Goal: Task Accomplishment & Management: Use online tool/utility

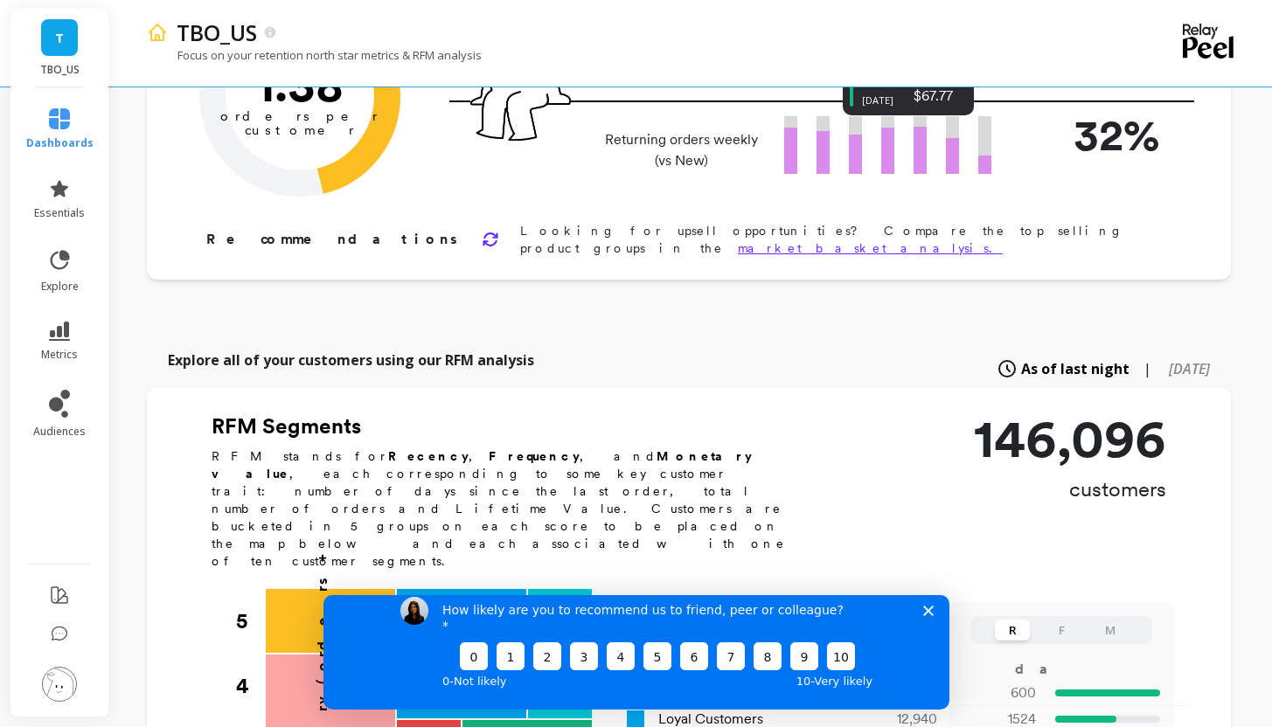
scroll to position [205, 0]
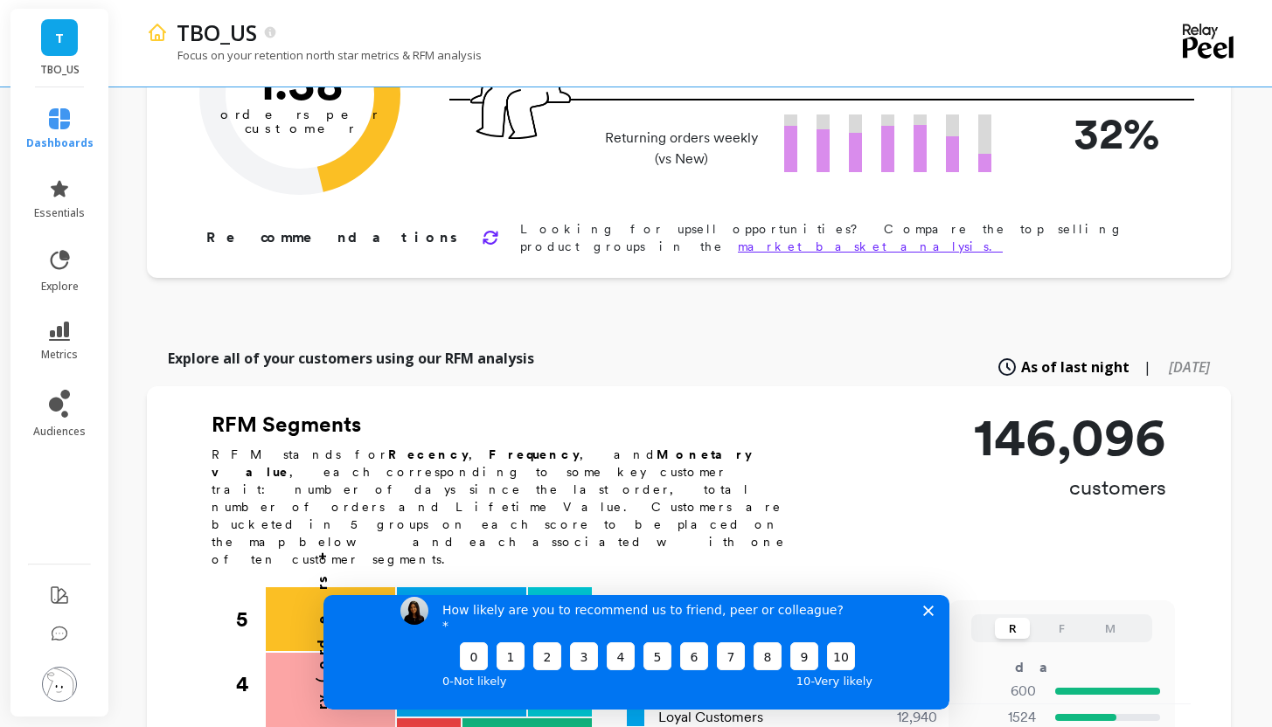
click at [927, 616] on icon "Close survey" at bounding box center [927, 610] width 10 height 10
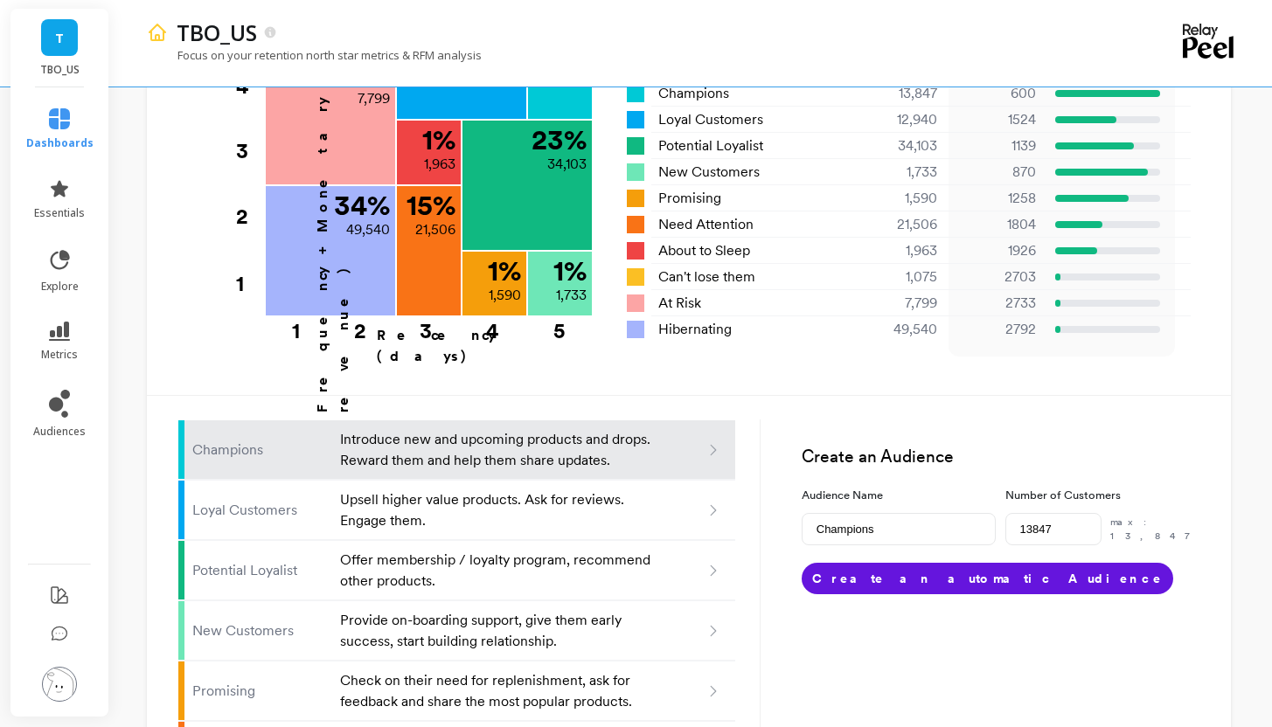
scroll to position [797, 0]
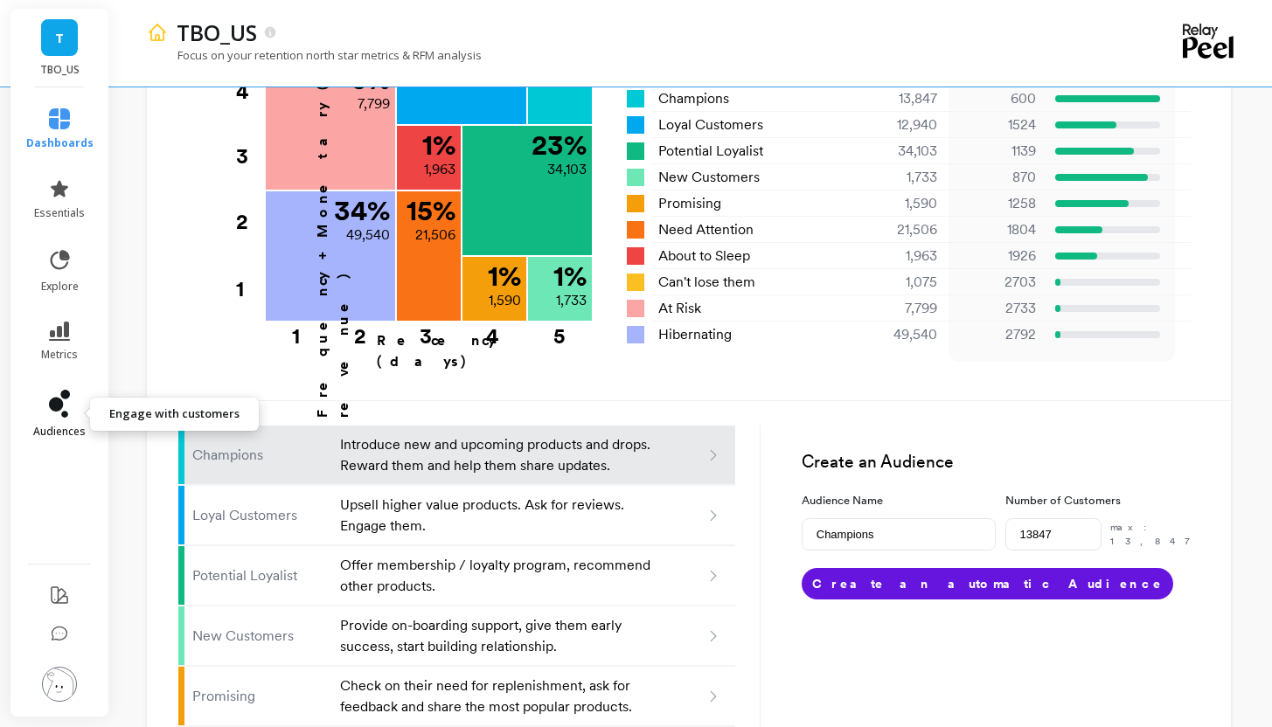
click at [72, 407] on link "audiences" at bounding box center [59, 414] width 67 height 49
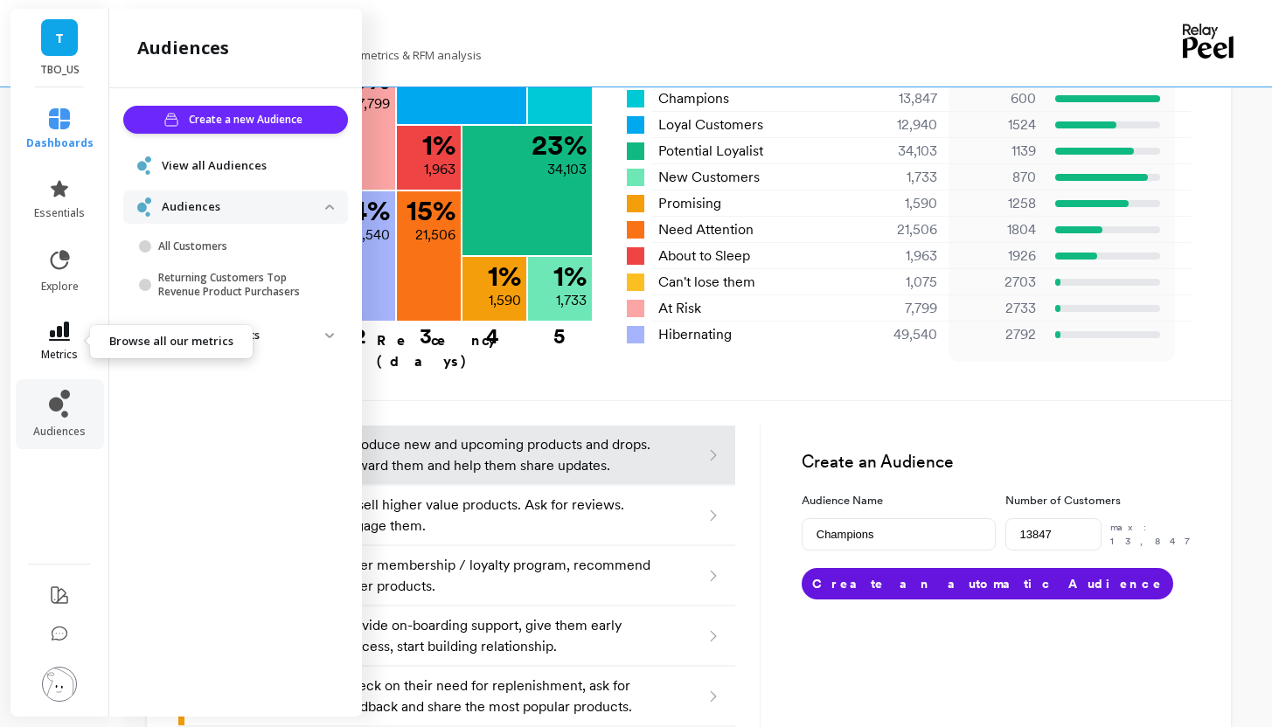
click at [52, 332] on icon at bounding box center [59, 331] width 21 height 19
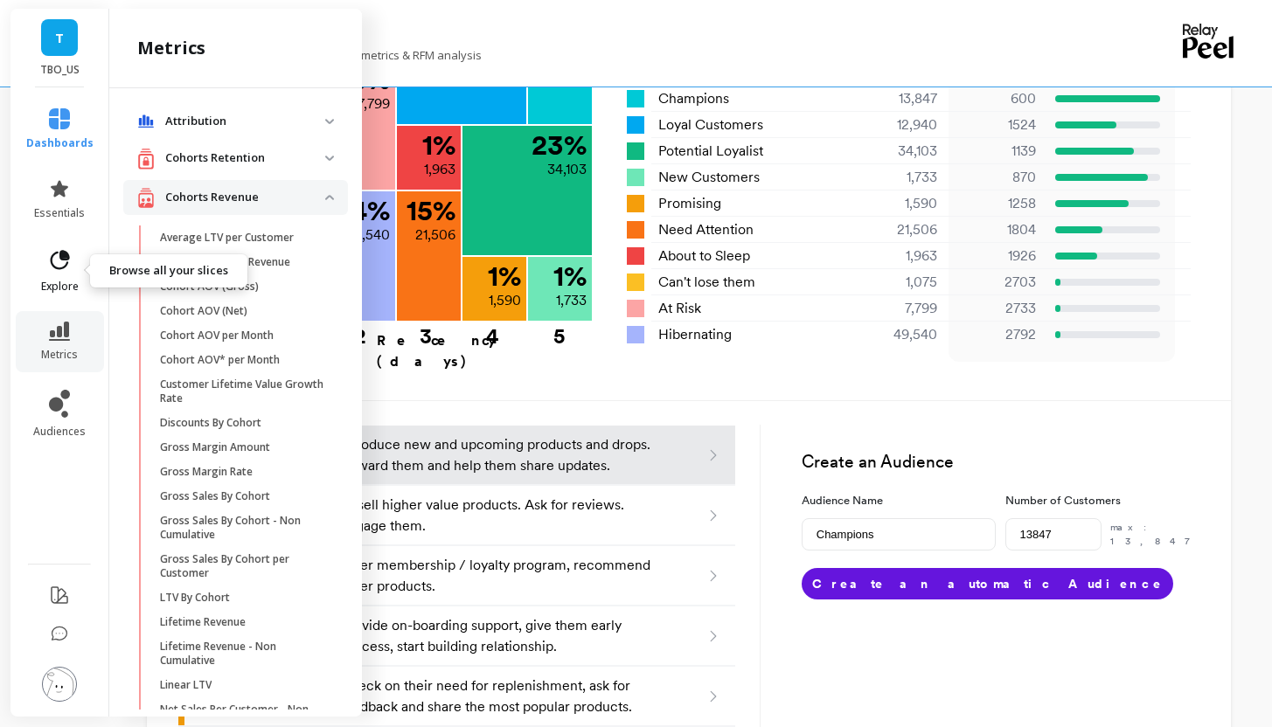
click at [59, 255] on icon at bounding box center [59, 260] width 24 height 24
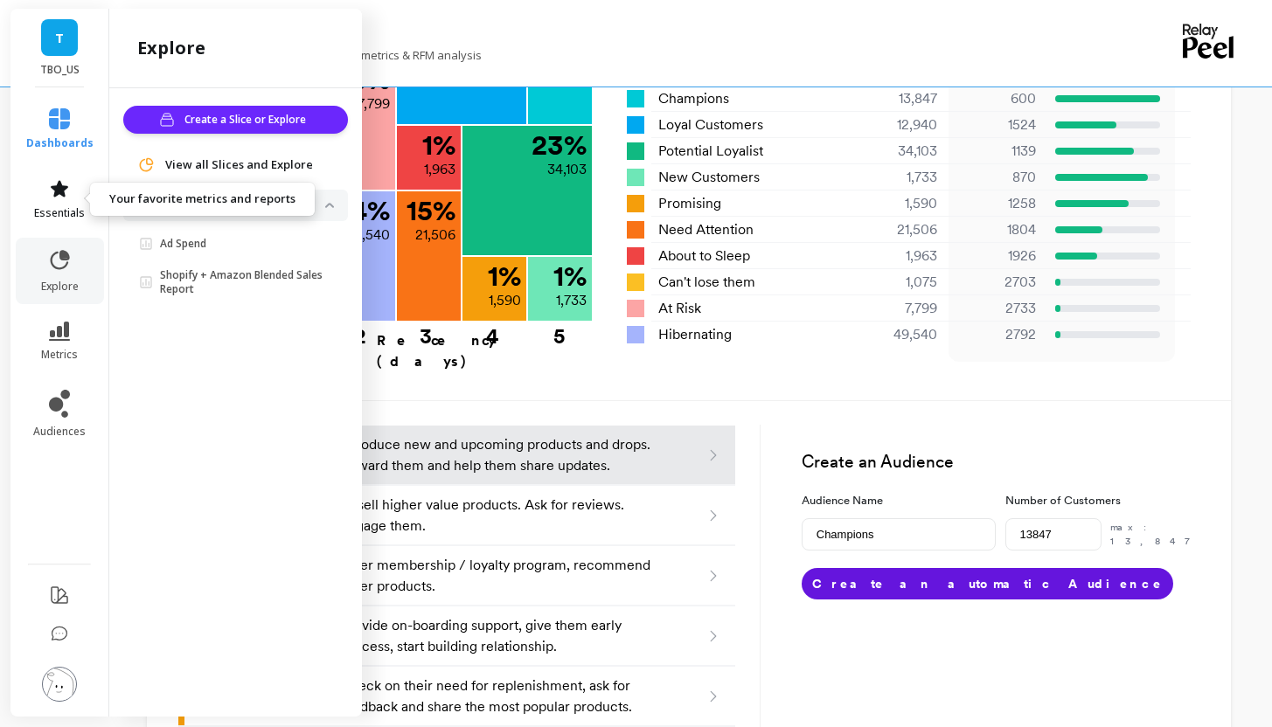
click at [73, 192] on link "essentials" at bounding box center [59, 199] width 67 height 42
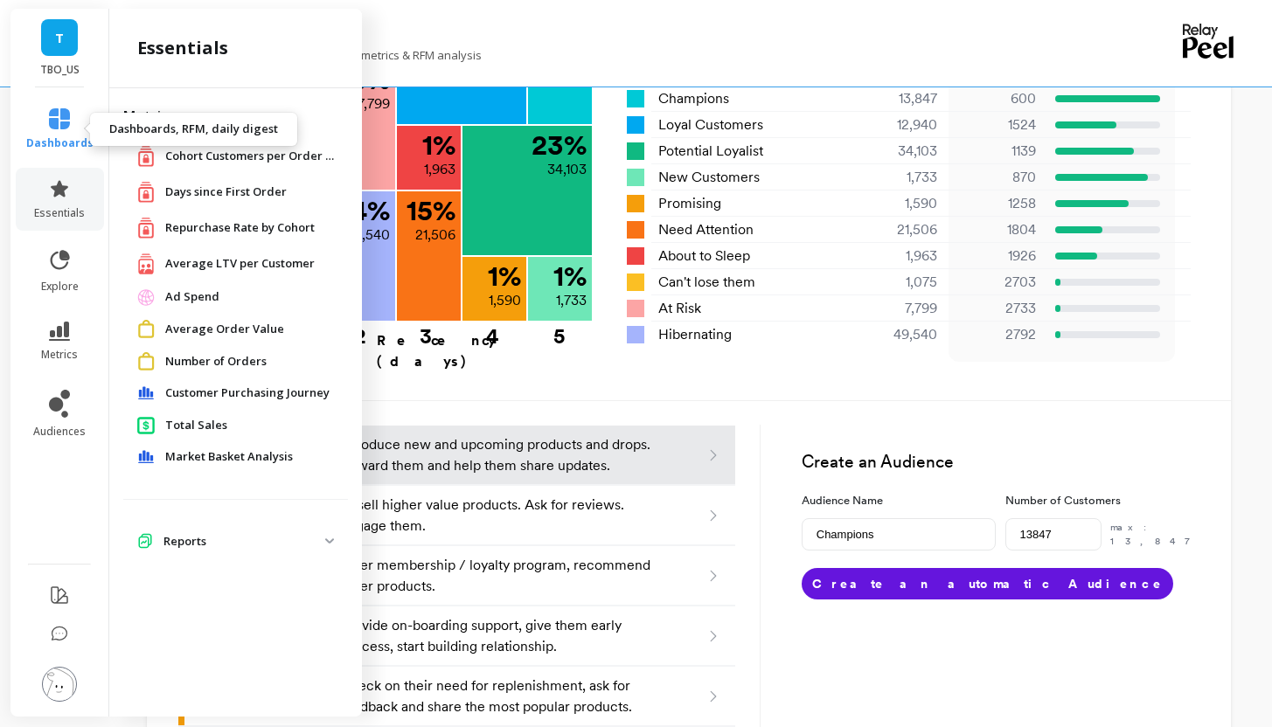
click at [59, 140] on span "dashboards" at bounding box center [59, 143] width 67 height 14
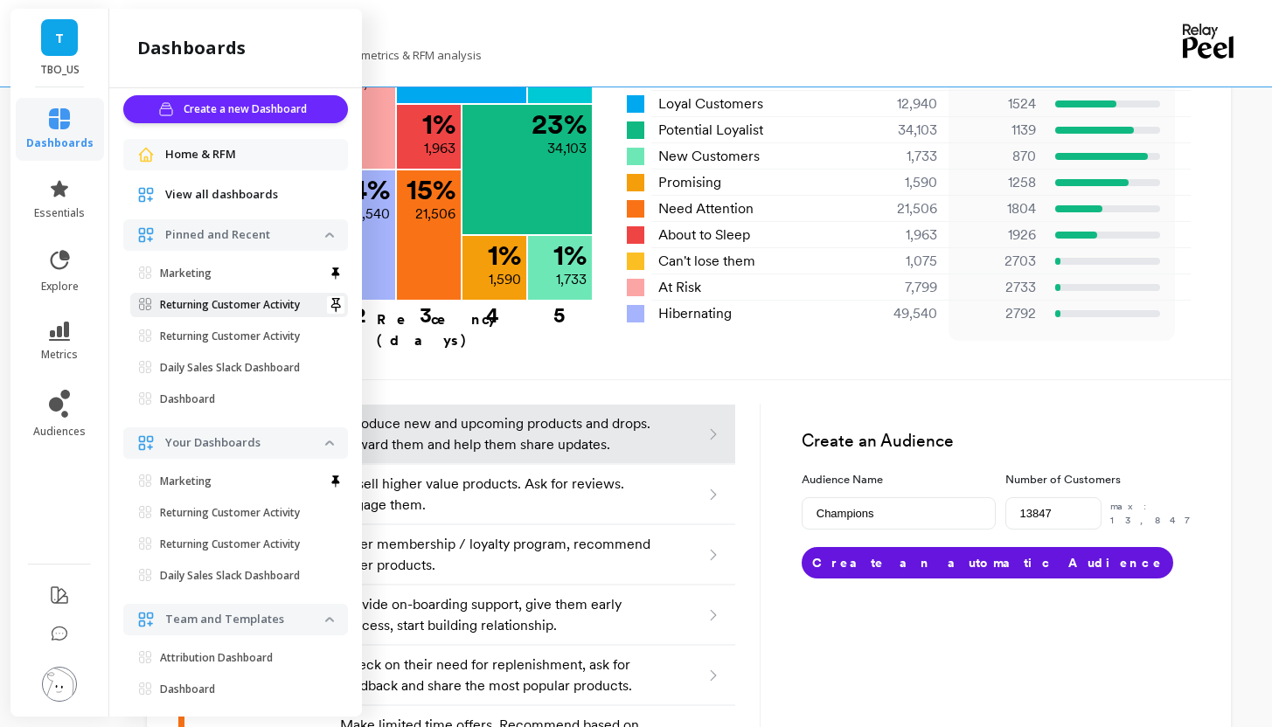
scroll to position [0, 0]
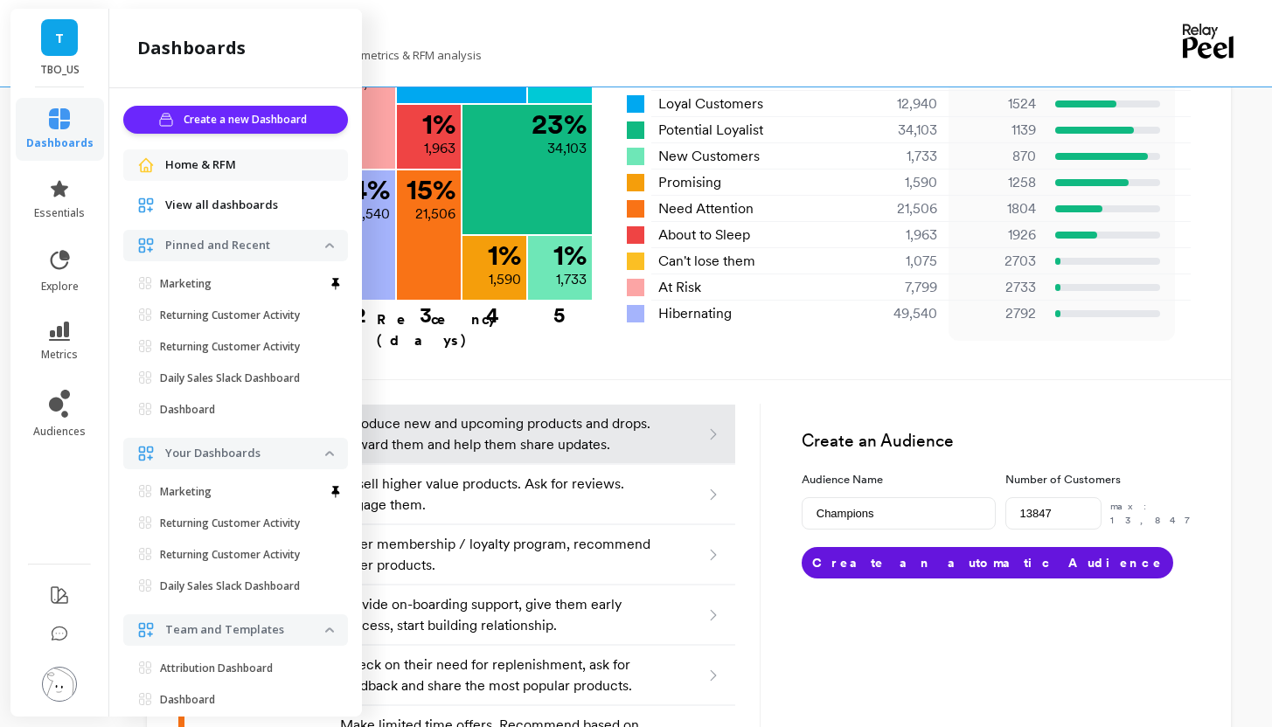
click at [79, 23] on div "T TBO_US" at bounding box center [59, 48] width 98 height 79
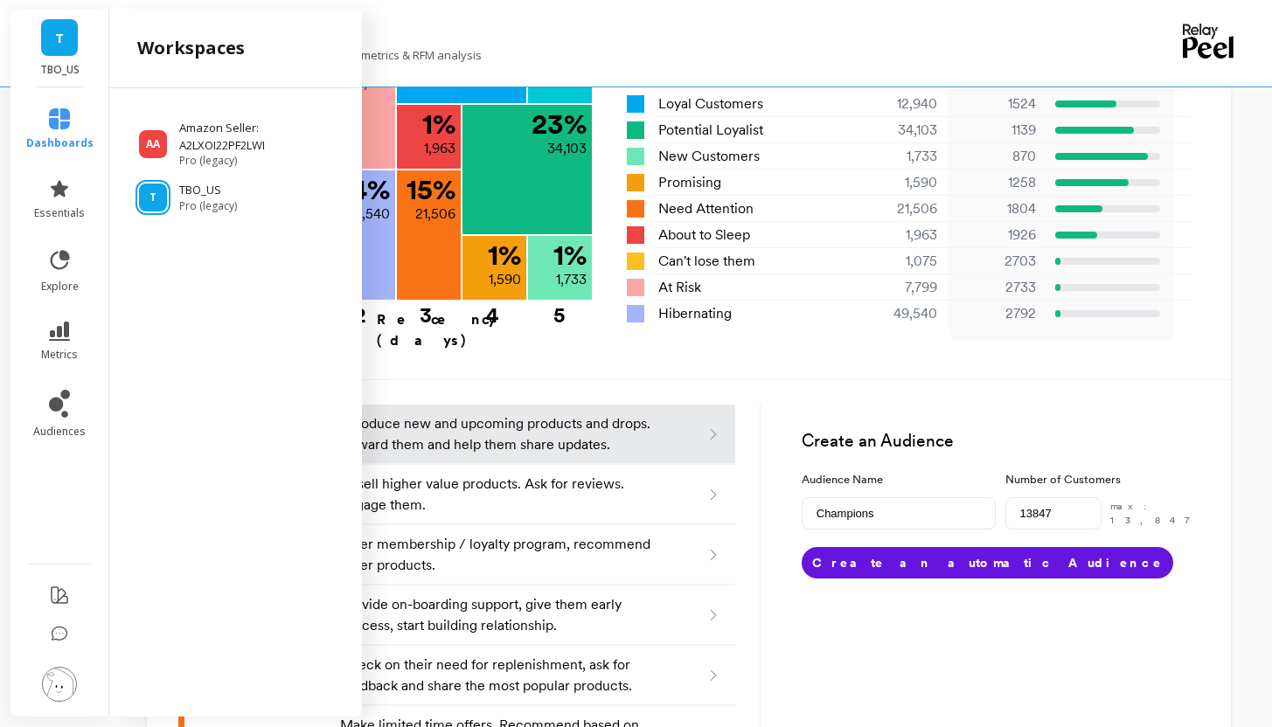
click at [59, 37] on span "T" at bounding box center [59, 38] width 9 height 20
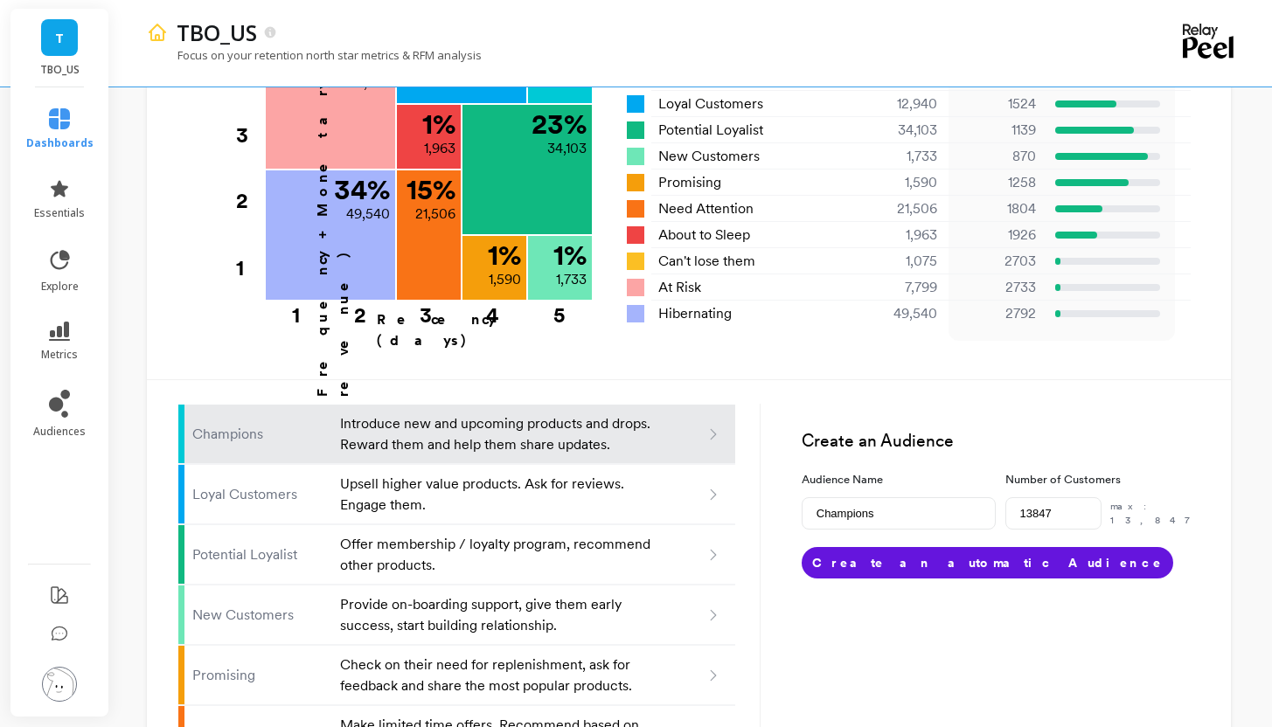
click at [59, 37] on span "T" at bounding box center [59, 38] width 9 height 20
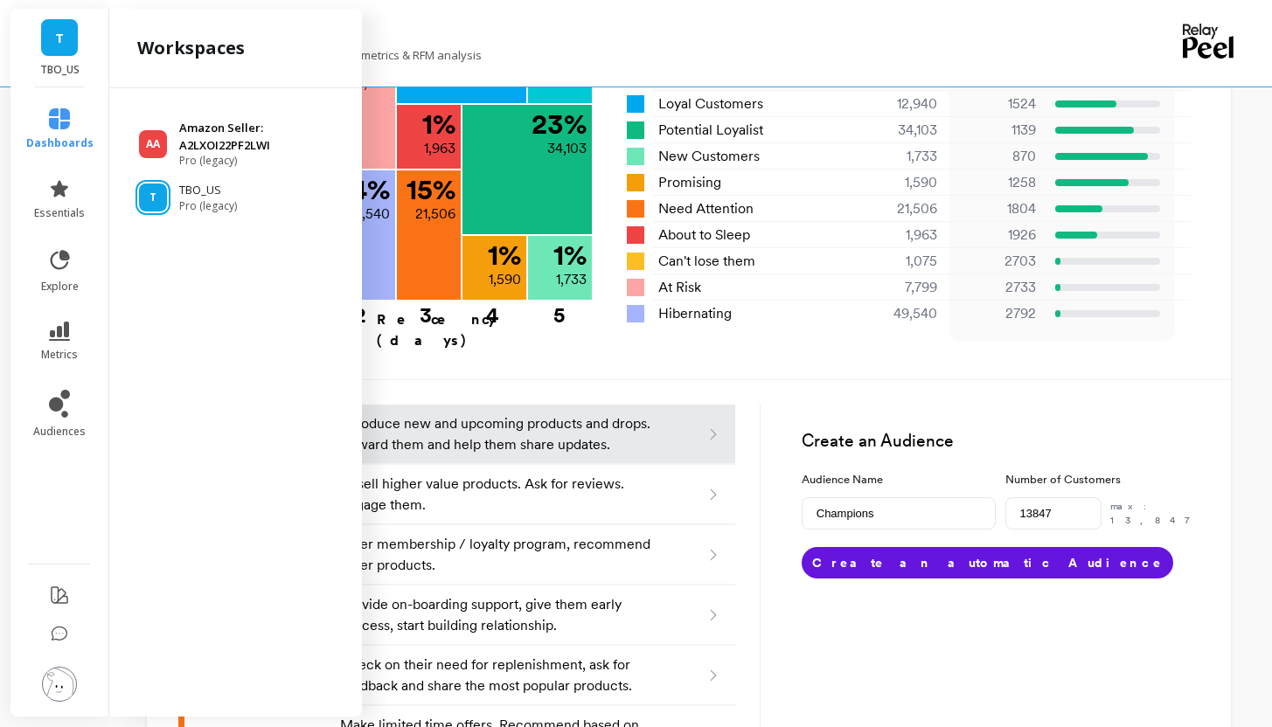
click at [163, 153] on div "AA" at bounding box center [153, 144] width 28 height 28
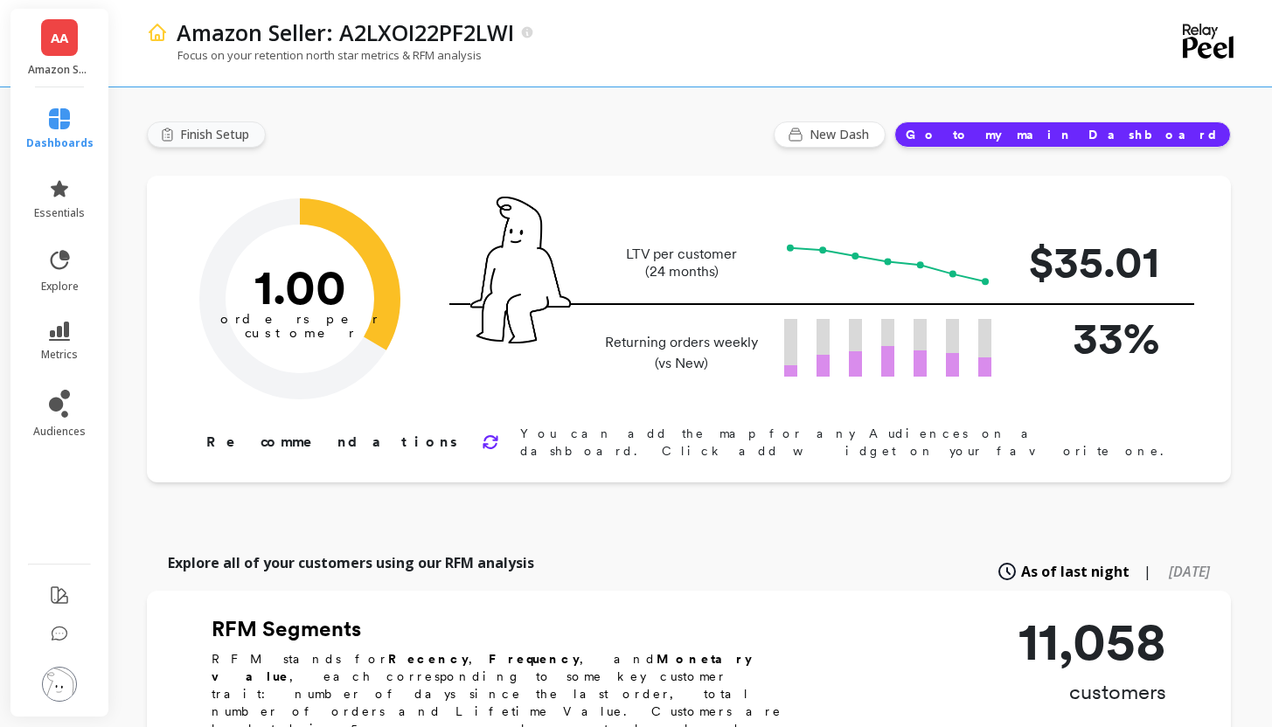
click at [200, 128] on span "Finish Setup" at bounding box center [217, 134] width 74 height 17
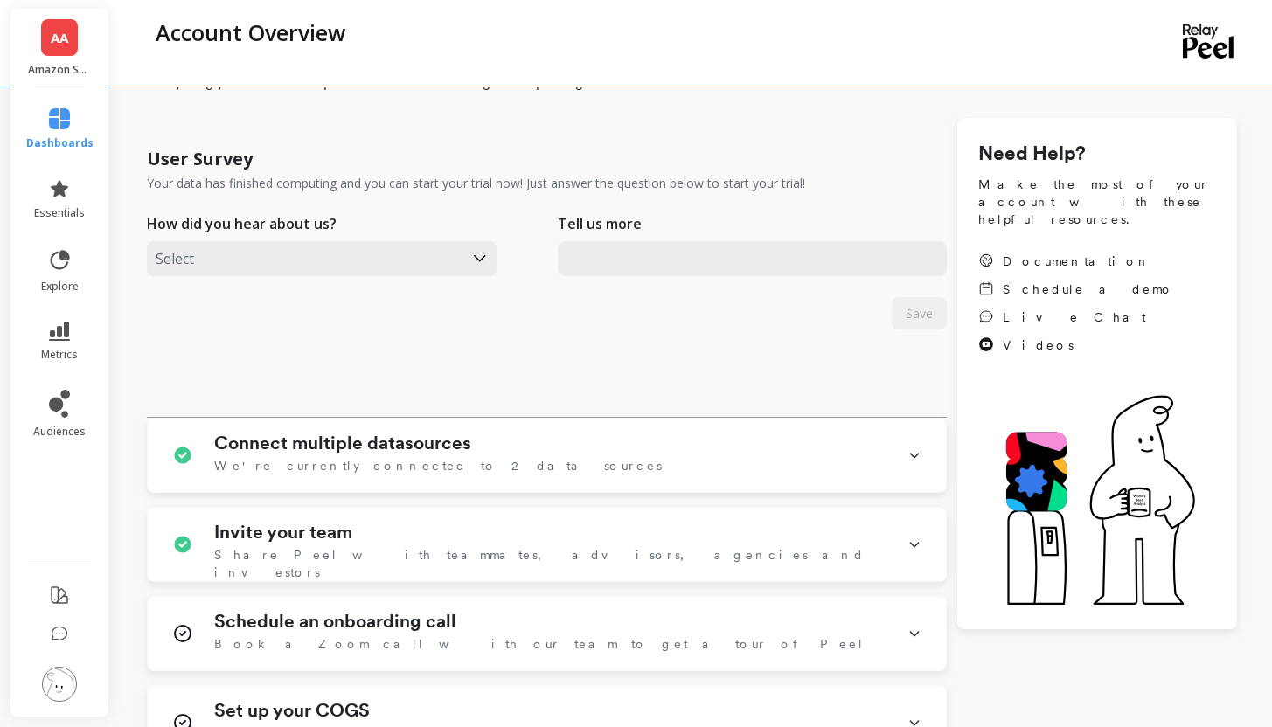
scroll to position [57, 0]
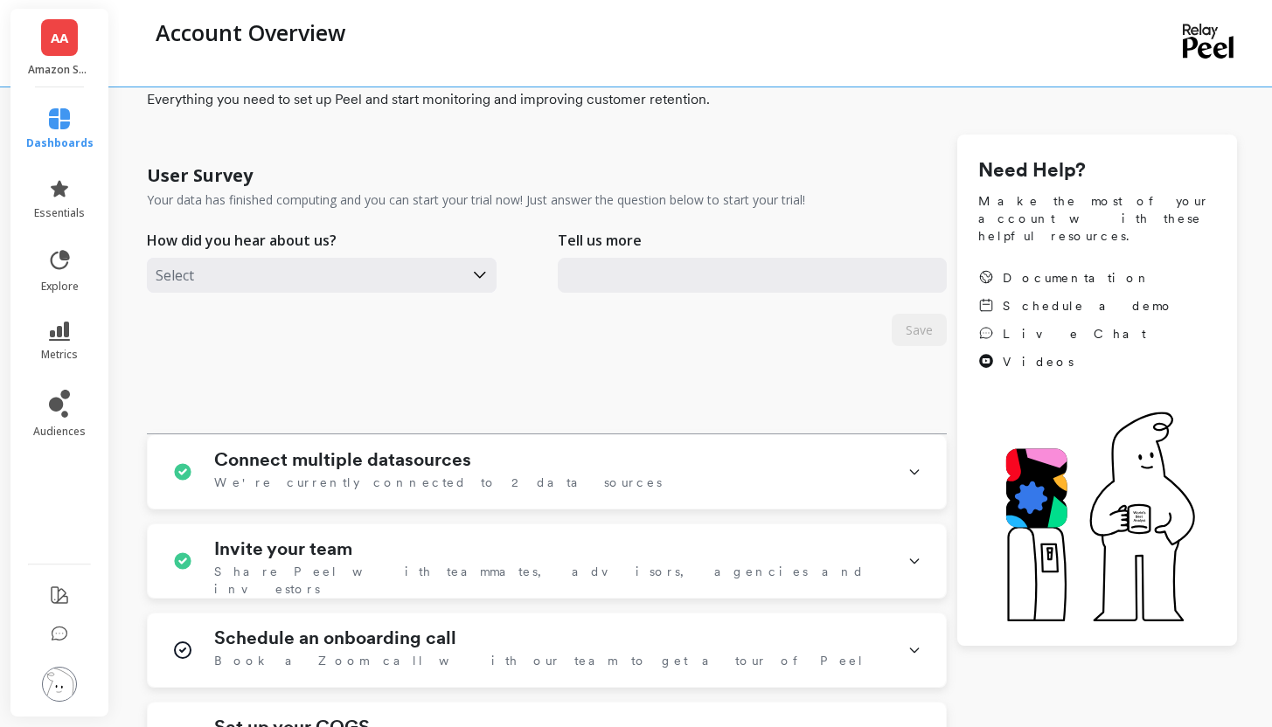
click at [459, 274] on div "Select" at bounding box center [305, 276] width 317 height 30
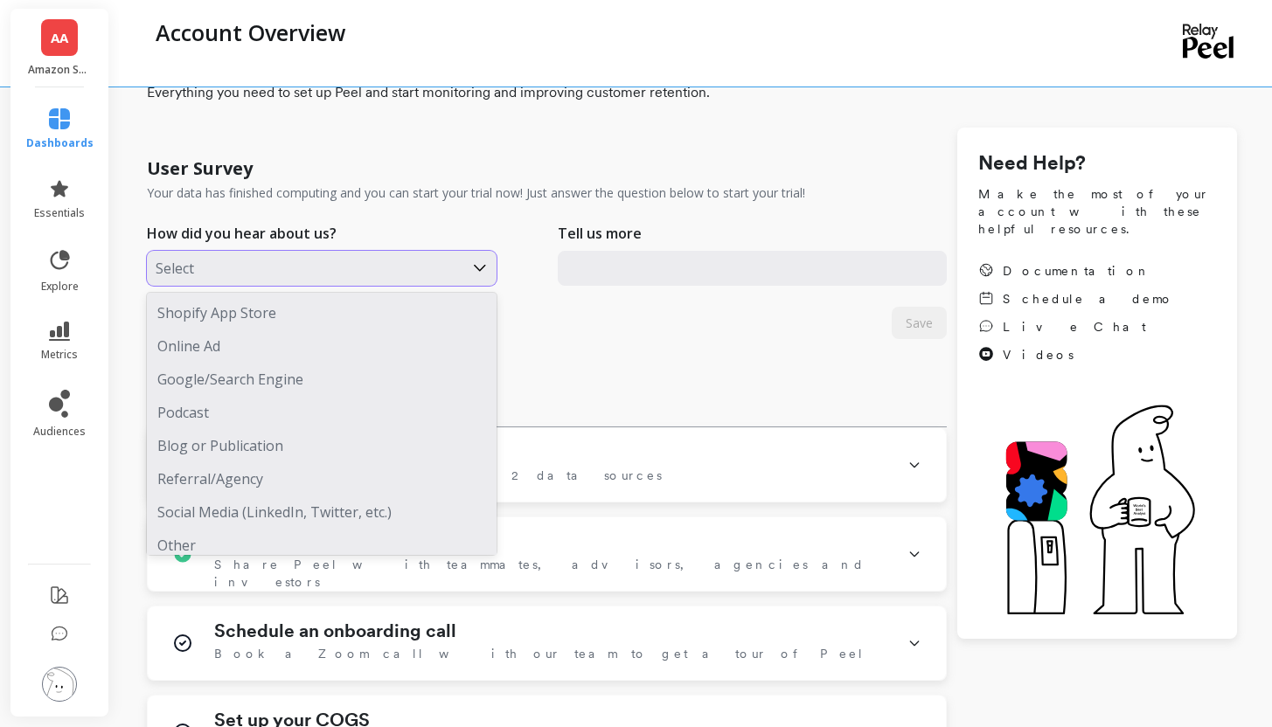
click at [447, 214] on div "How did you hear about us? Shopify App Store, 1 of 8. 8 results available. Use …" at bounding box center [547, 252] width 800 height 101
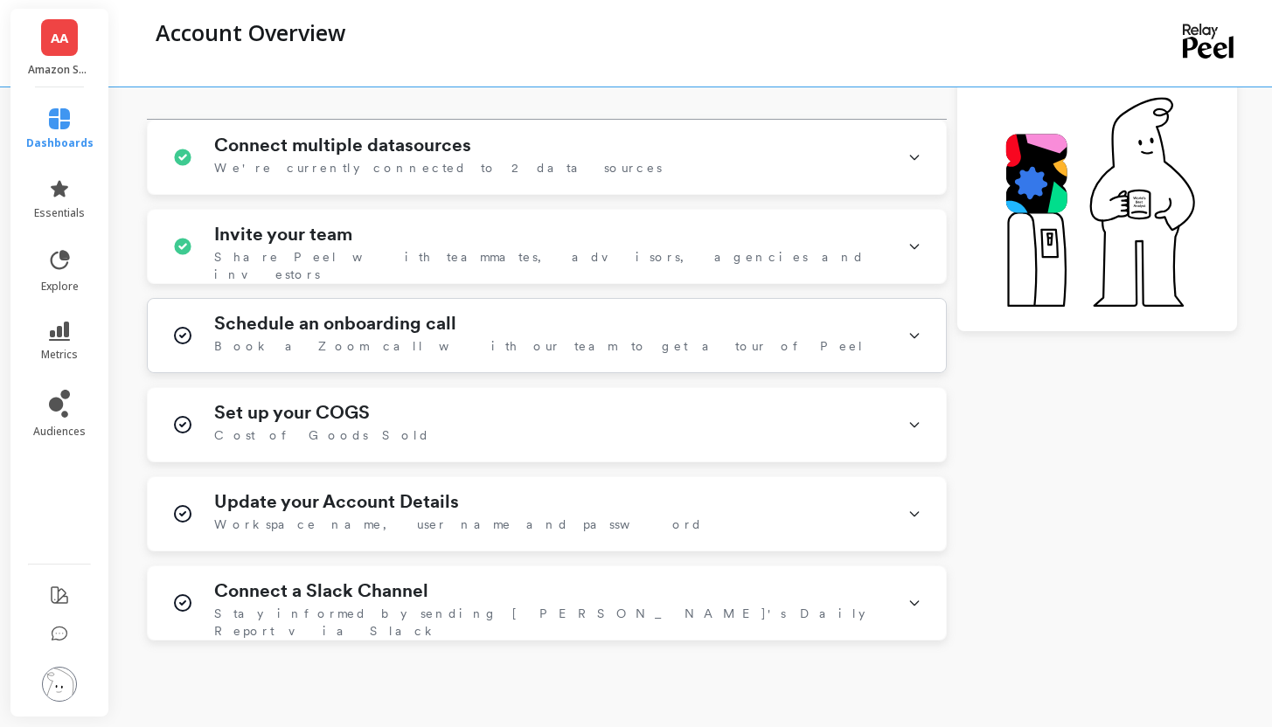
scroll to position [372, 0]
click at [871, 334] on div "Schedule an onboarding call Book a Zoom call with our team to get a tour of Peel" at bounding box center [550, 334] width 672 height 45
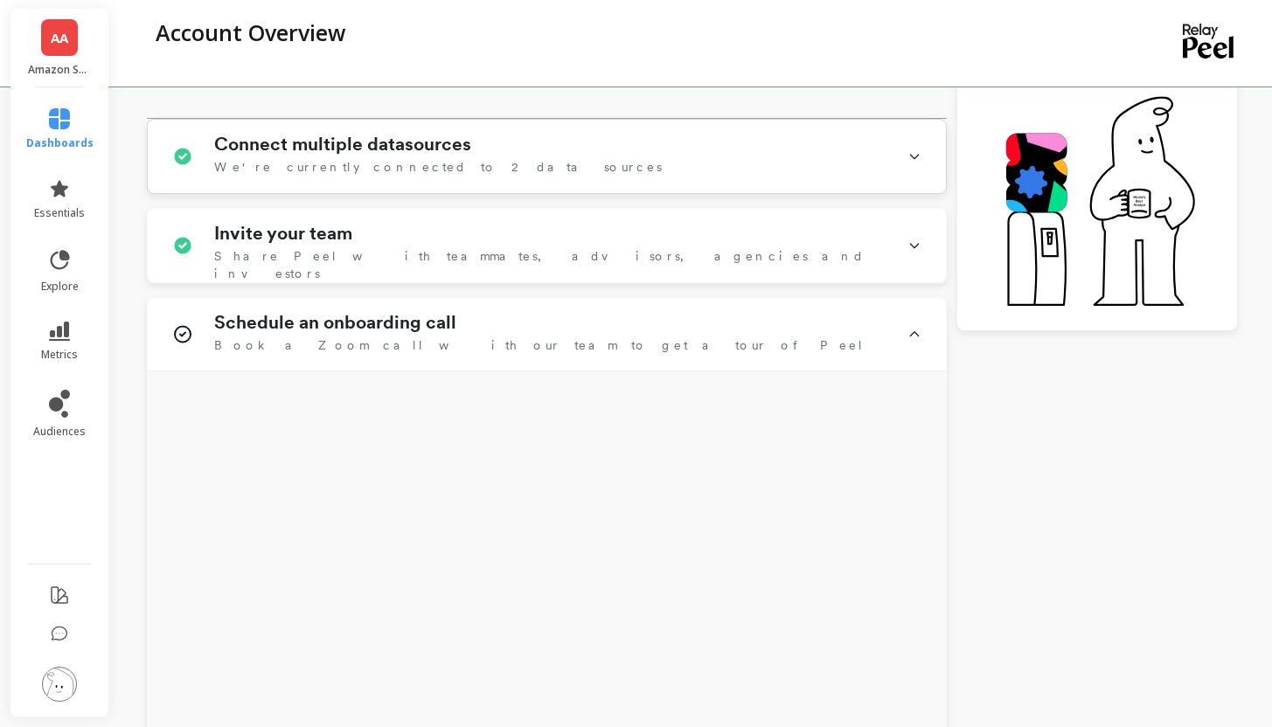
scroll to position [373, 0]
click at [915, 327] on icon at bounding box center [915, 333] width 14 height 45
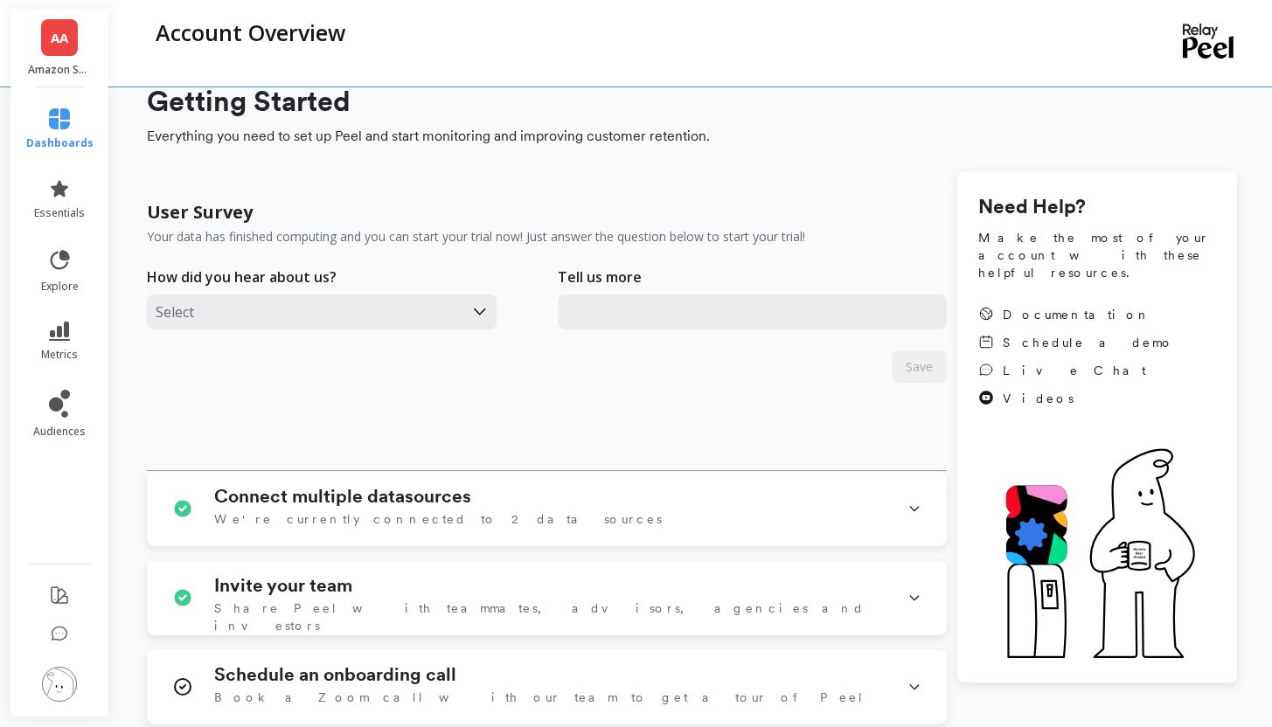
scroll to position [0, 0]
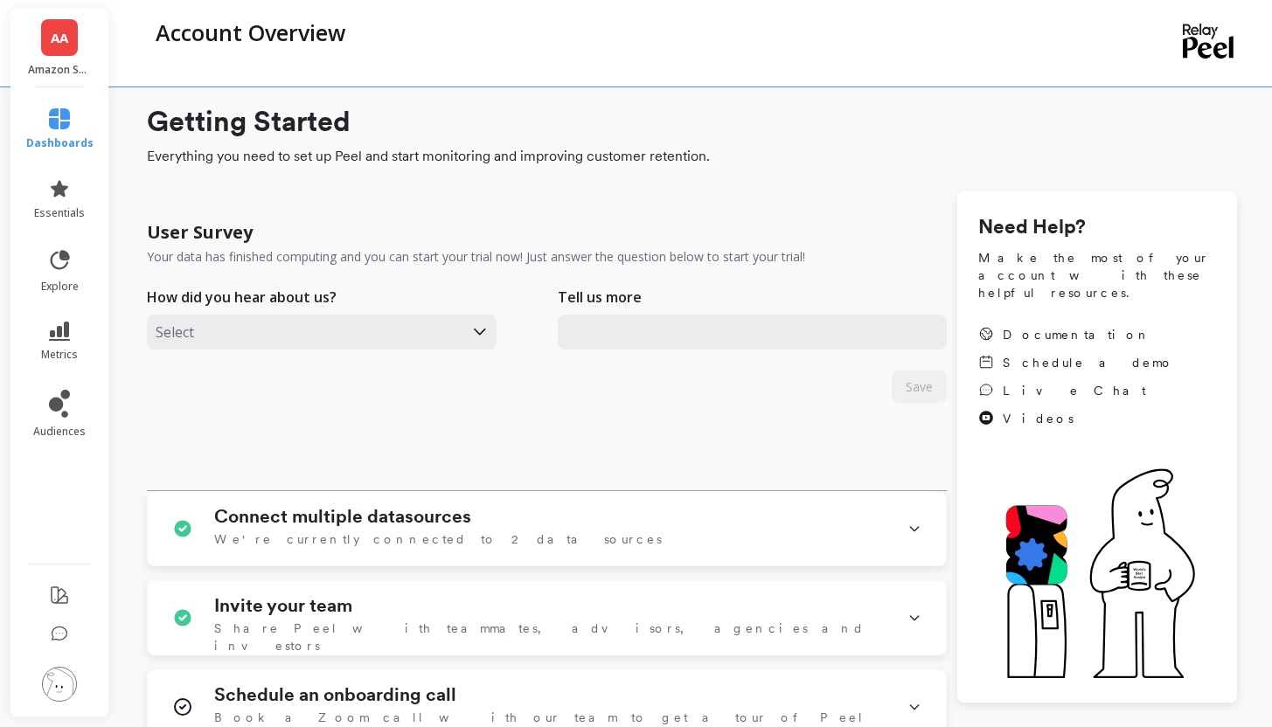
click at [64, 59] on div "AA Amazon Seller: A2LXOI22PF2LWI" at bounding box center [59, 48] width 98 height 79
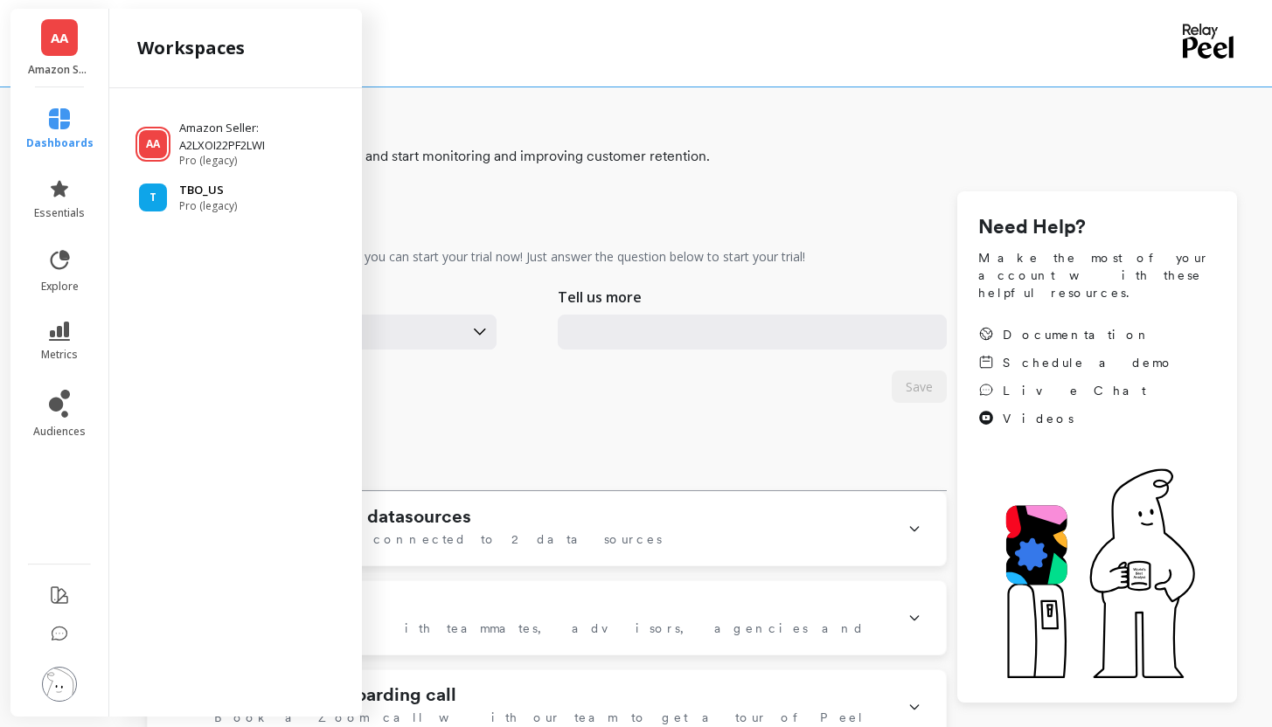
click at [220, 199] on span "Pro (legacy)" at bounding box center [208, 206] width 58 height 14
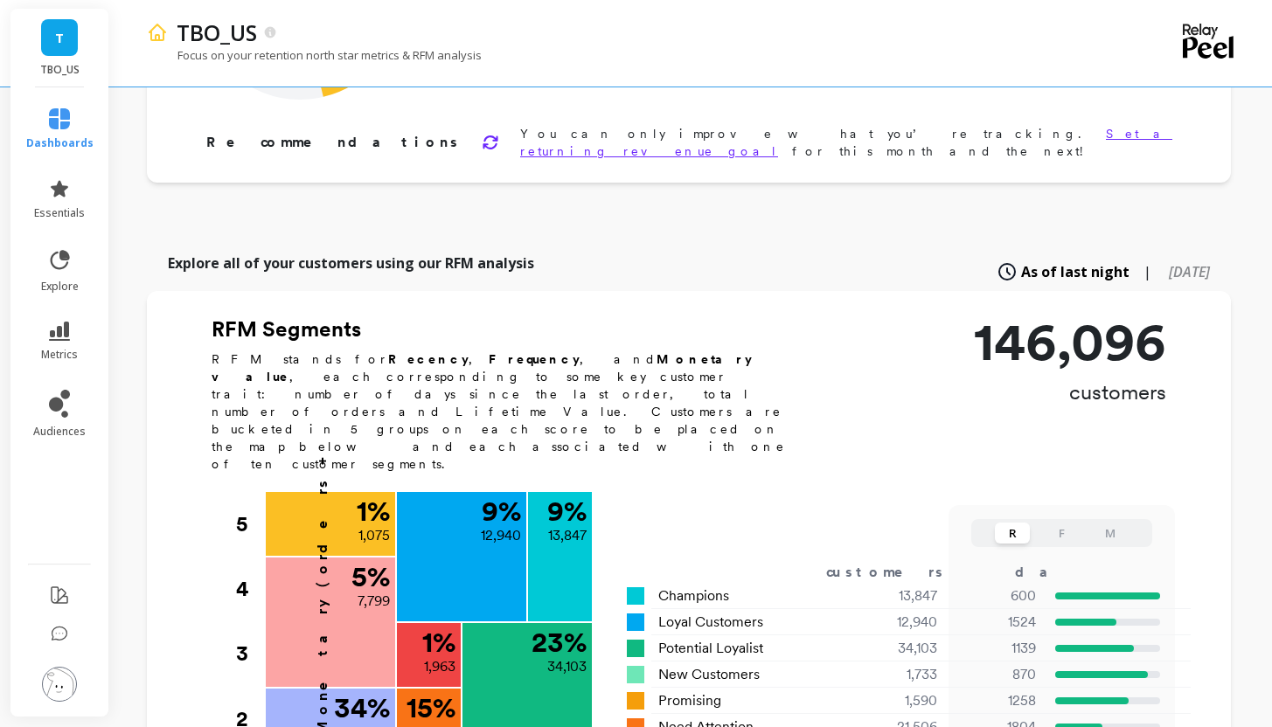
scroll to position [355, 0]
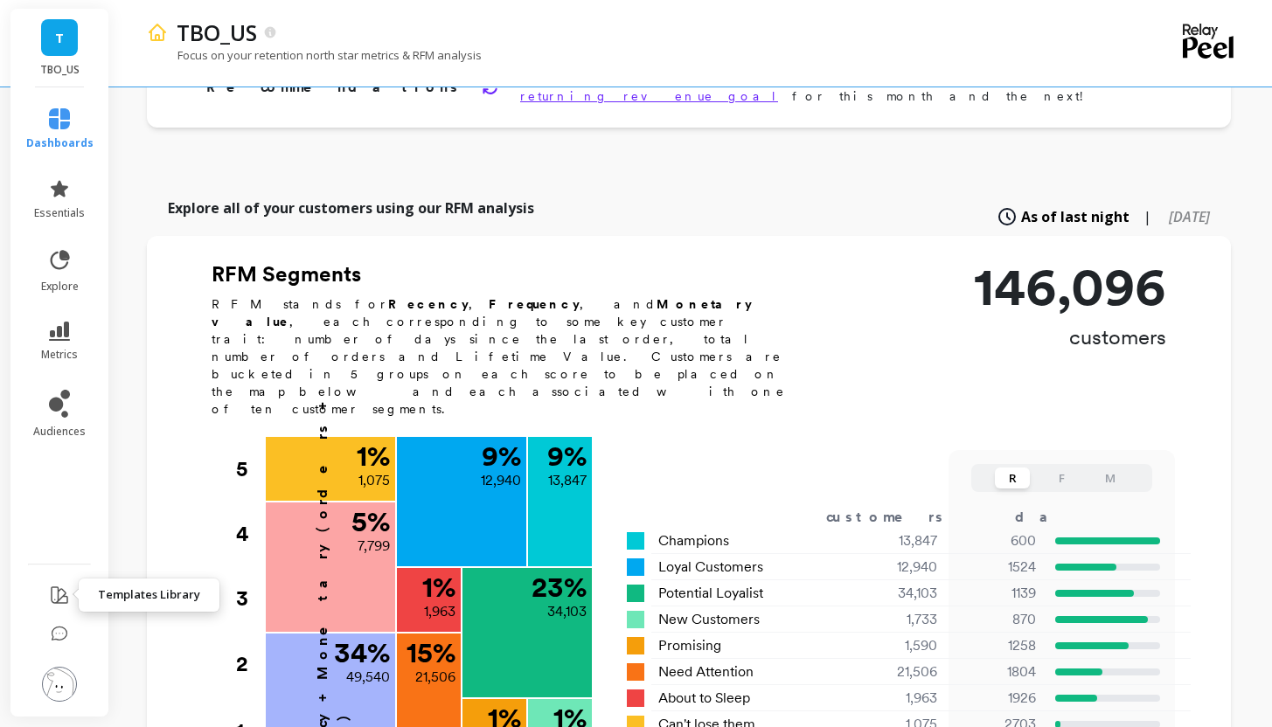
click at [58, 597] on icon at bounding box center [60, 596] width 16 height 16
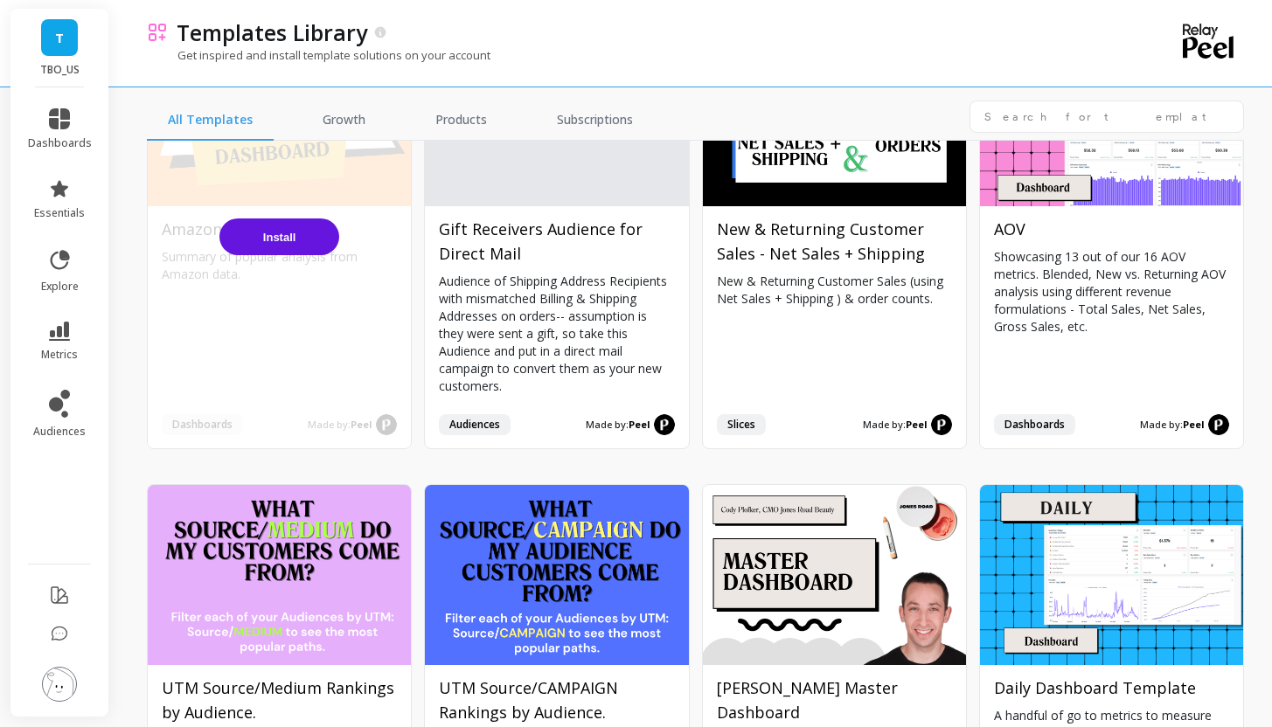
scroll to position [562, 0]
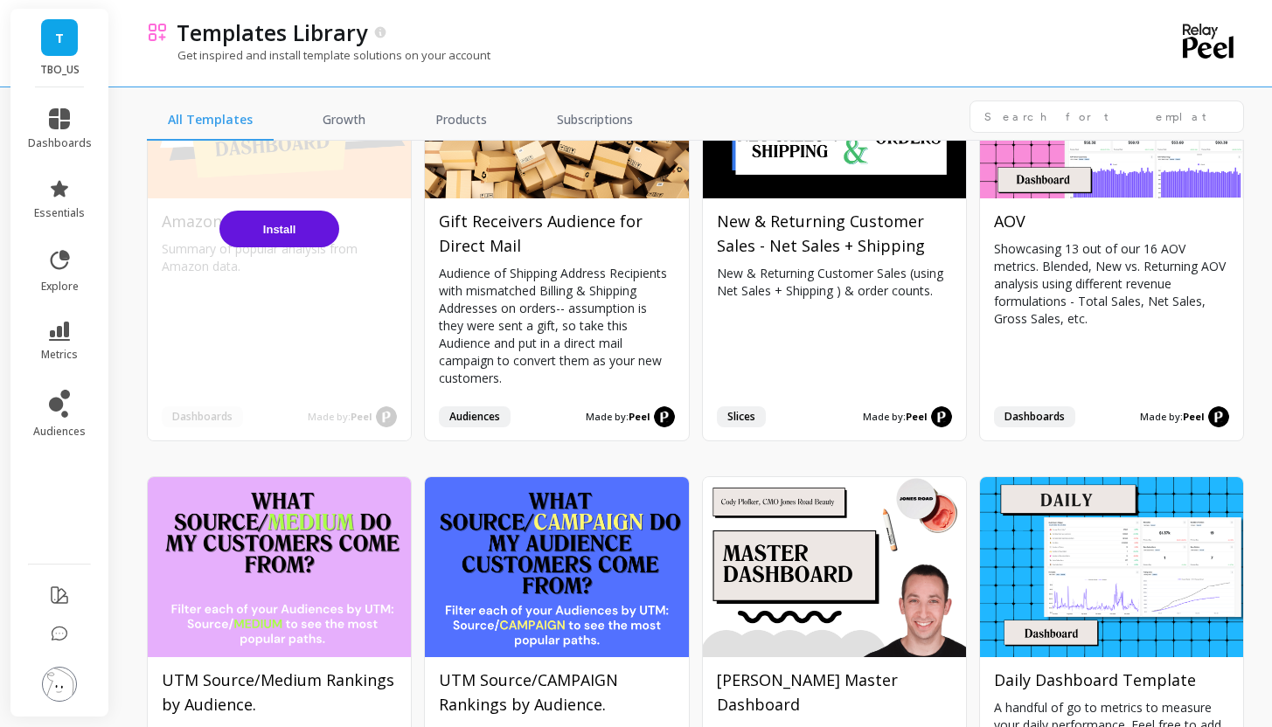
click at [273, 223] on span "Install" at bounding box center [279, 229] width 33 height 13
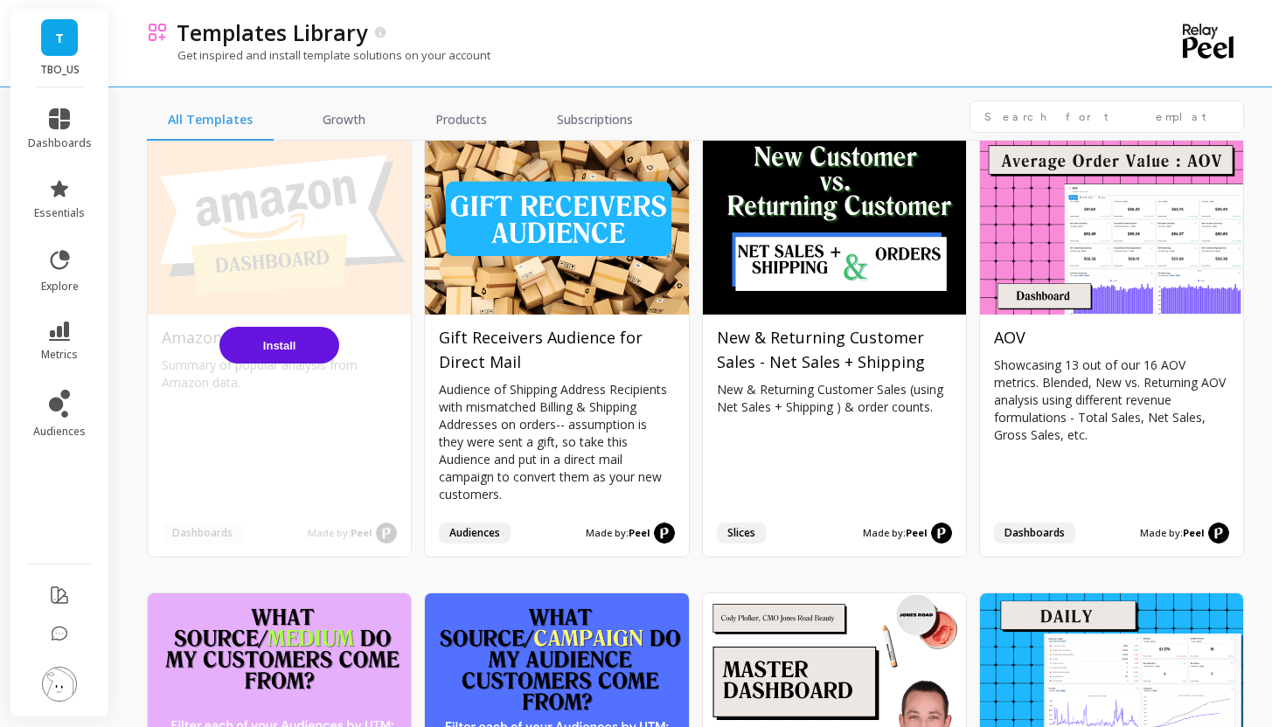
scroll to position [391, 0]
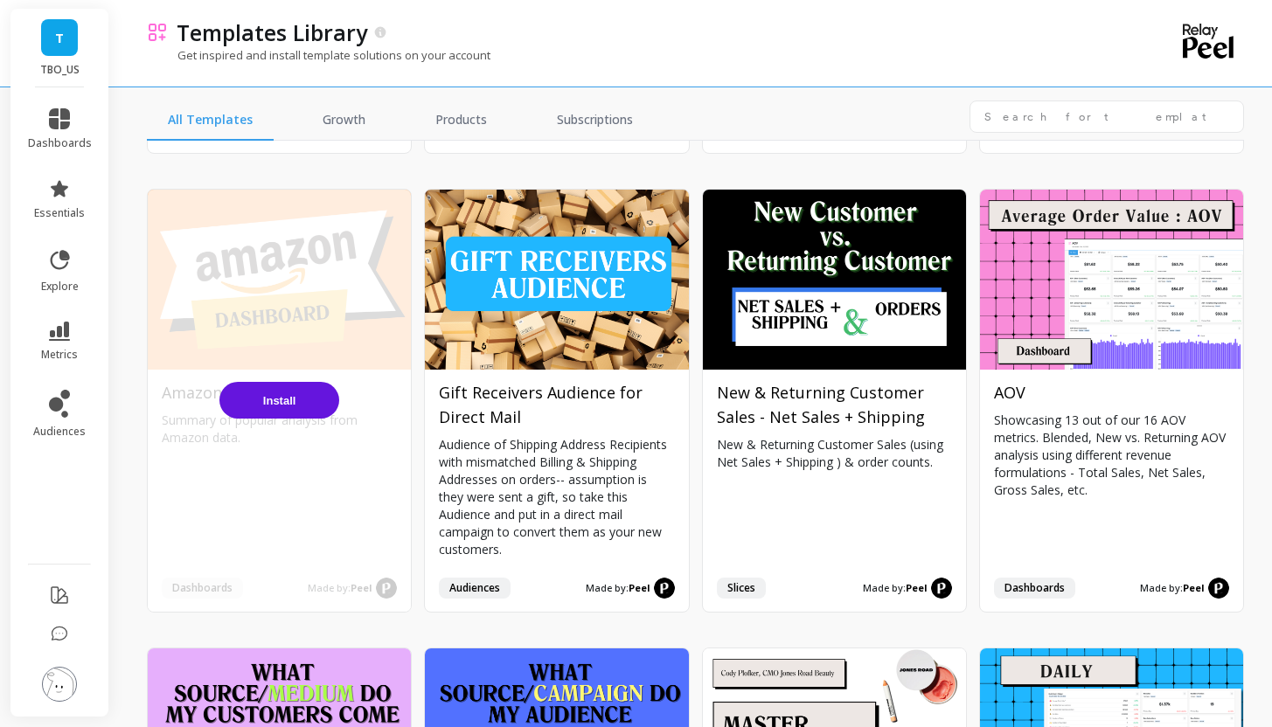
click at [288, 407] on button "Install" at bounding box center [279, 400] width 120 height 37
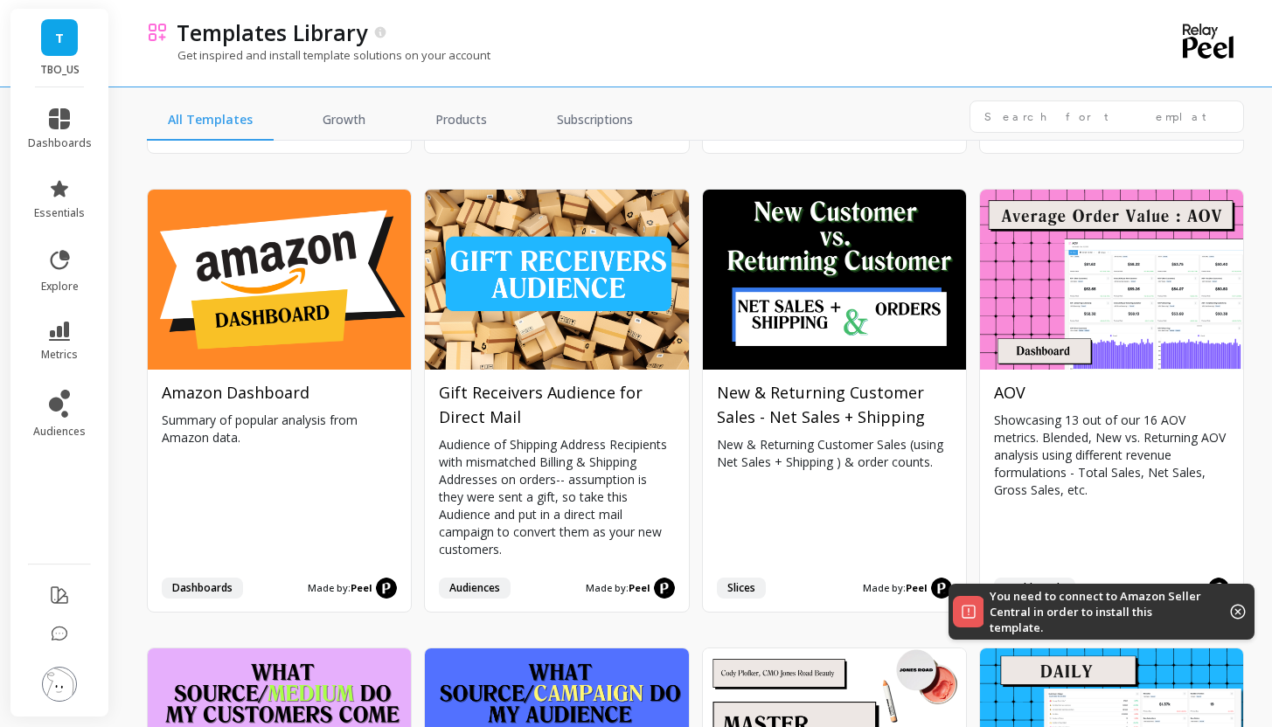
click at [1079, 606] on p "You need to connect to Amazon Seller Central in order to install this template." at bounding box center [1097, 611] width 214 height 47
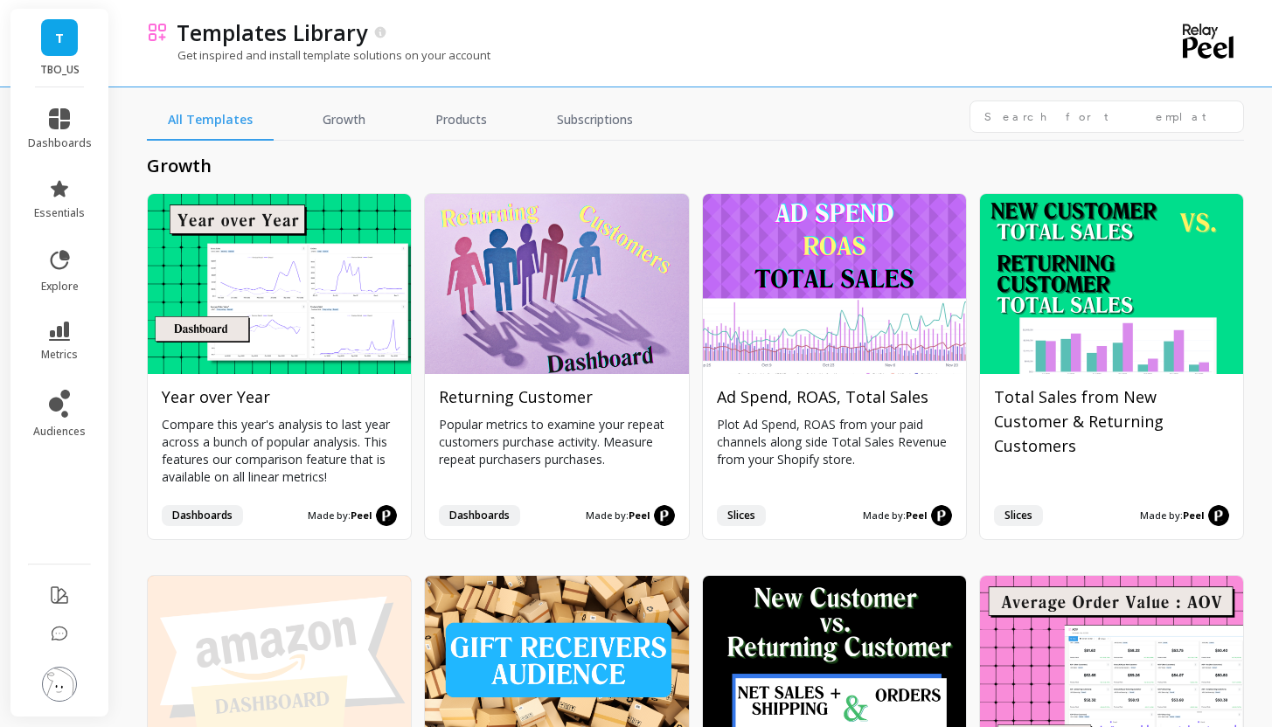
scroll to position [0, 0]
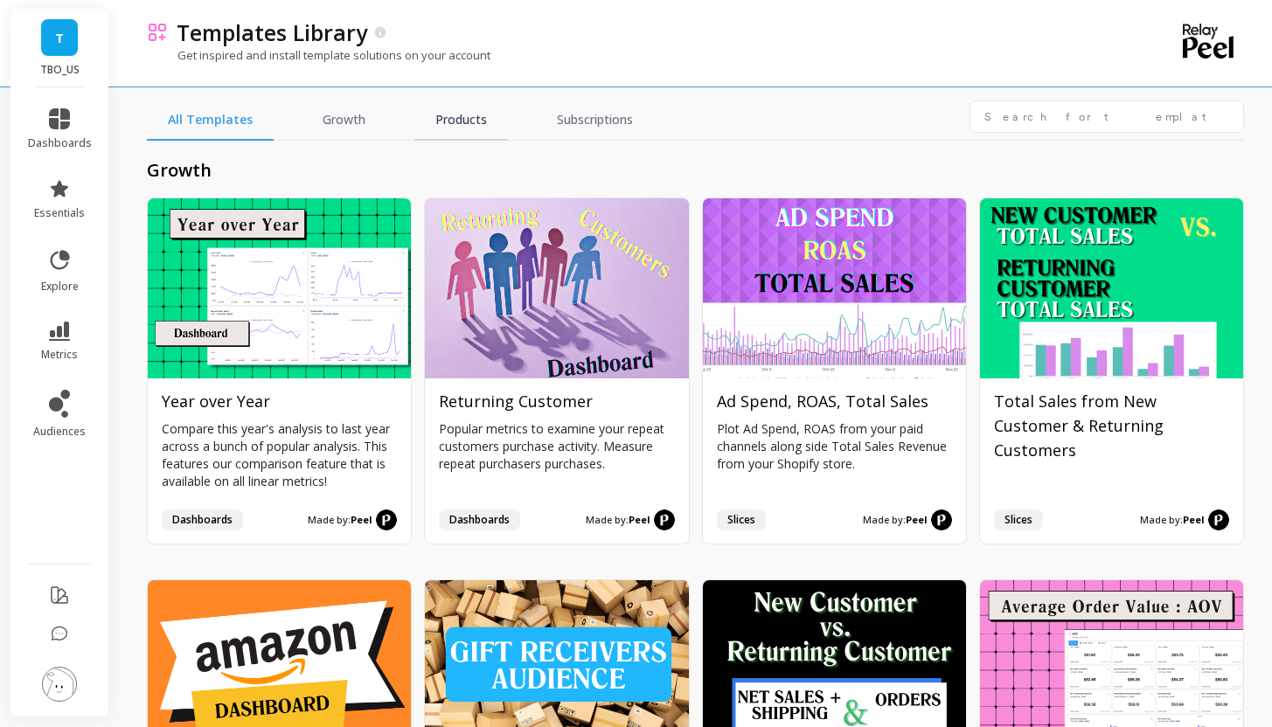
click at [438, 132] on link "Products" at bounding box center [461, 121] width 94 height 40
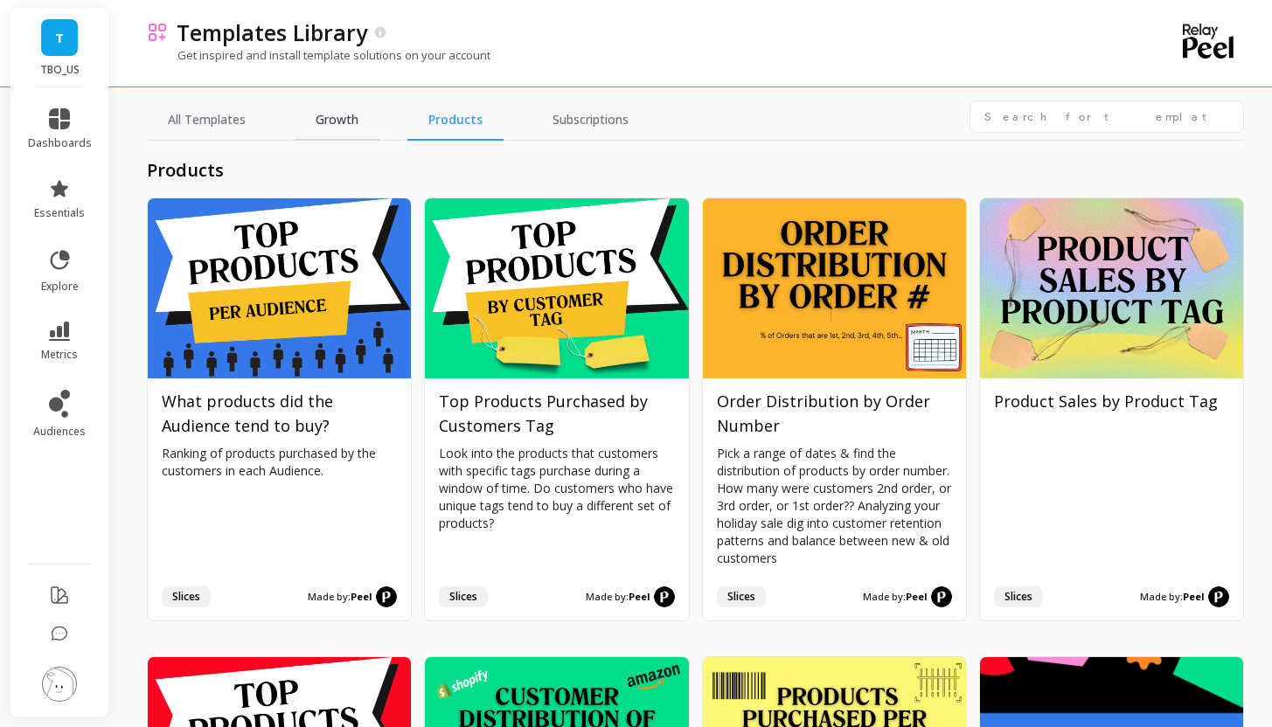
click at [338, 134] on link "Growth" at bounding box center [337, 121] width 85 height 40
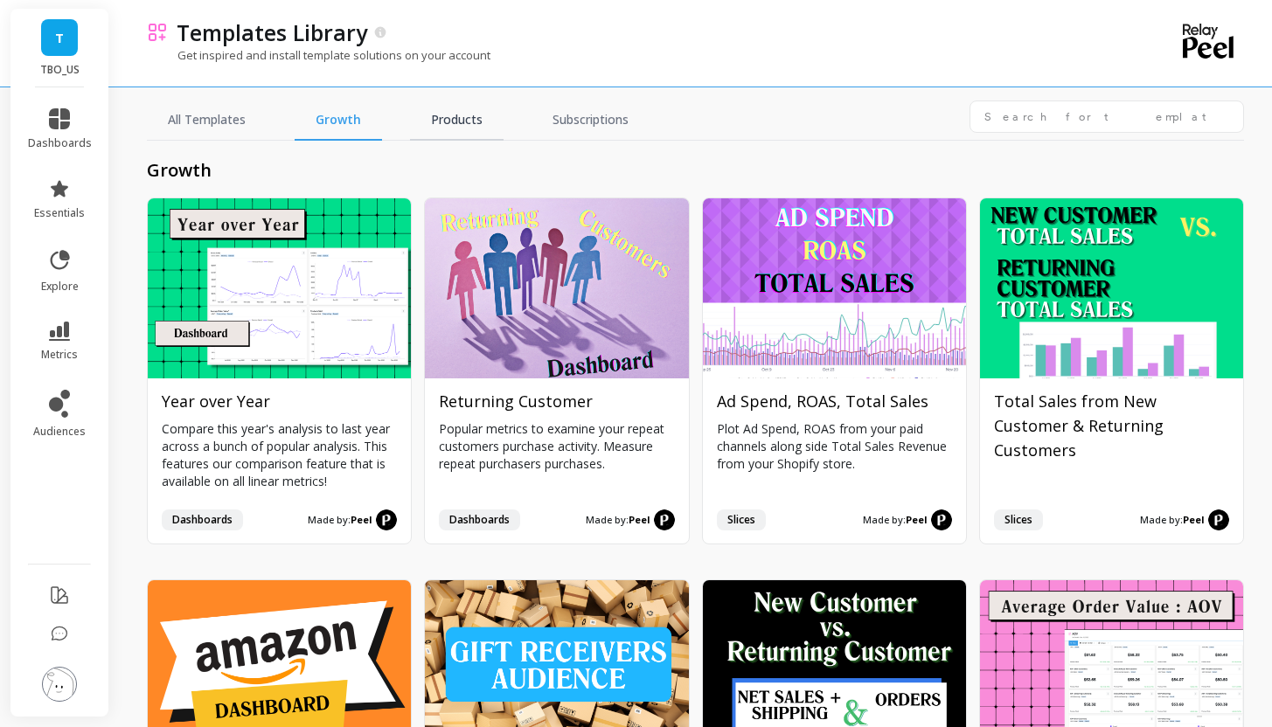
click at [456, 127] on link "Products" at bounding box center [457, 121] width 94 height 40
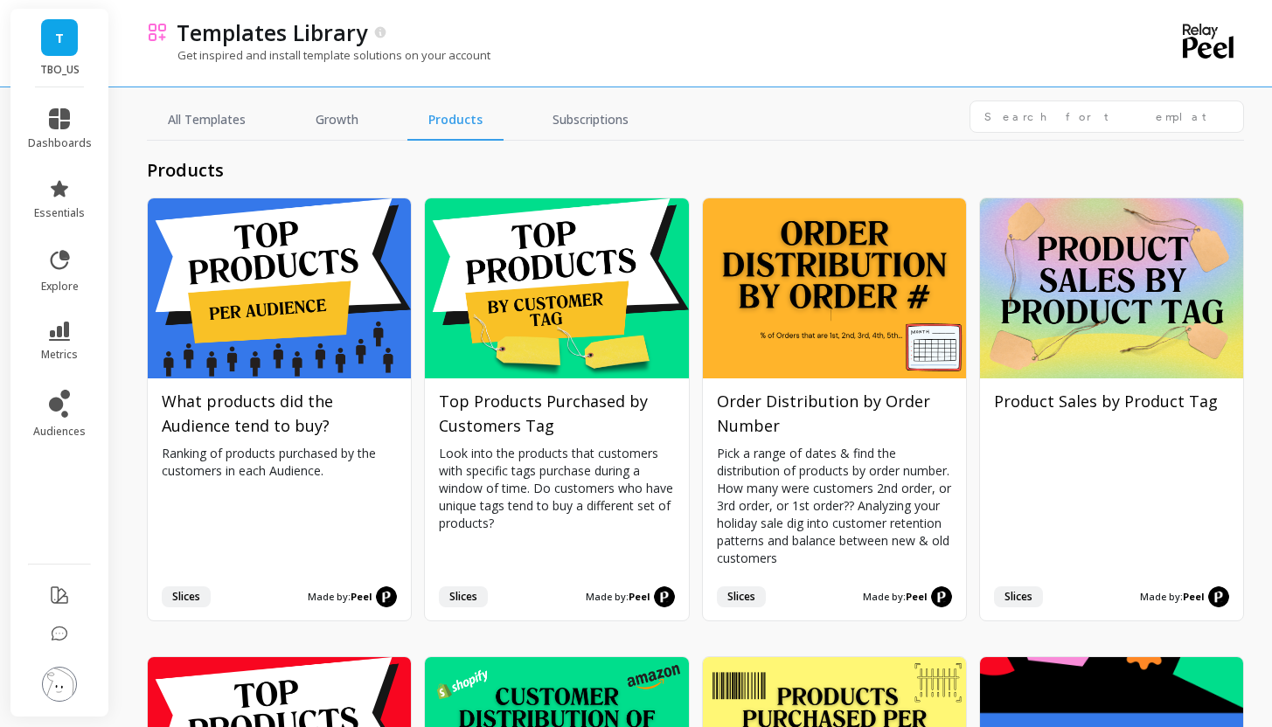
click at [342, 143] on div "products Install What products did the Audience tend to buy? Ranking of product…" at bounding box center [695, 434] width 1097 height 587
click at [545, 129] on link "Subscriptions" at bounding box center [591, 121] width 118 height 40
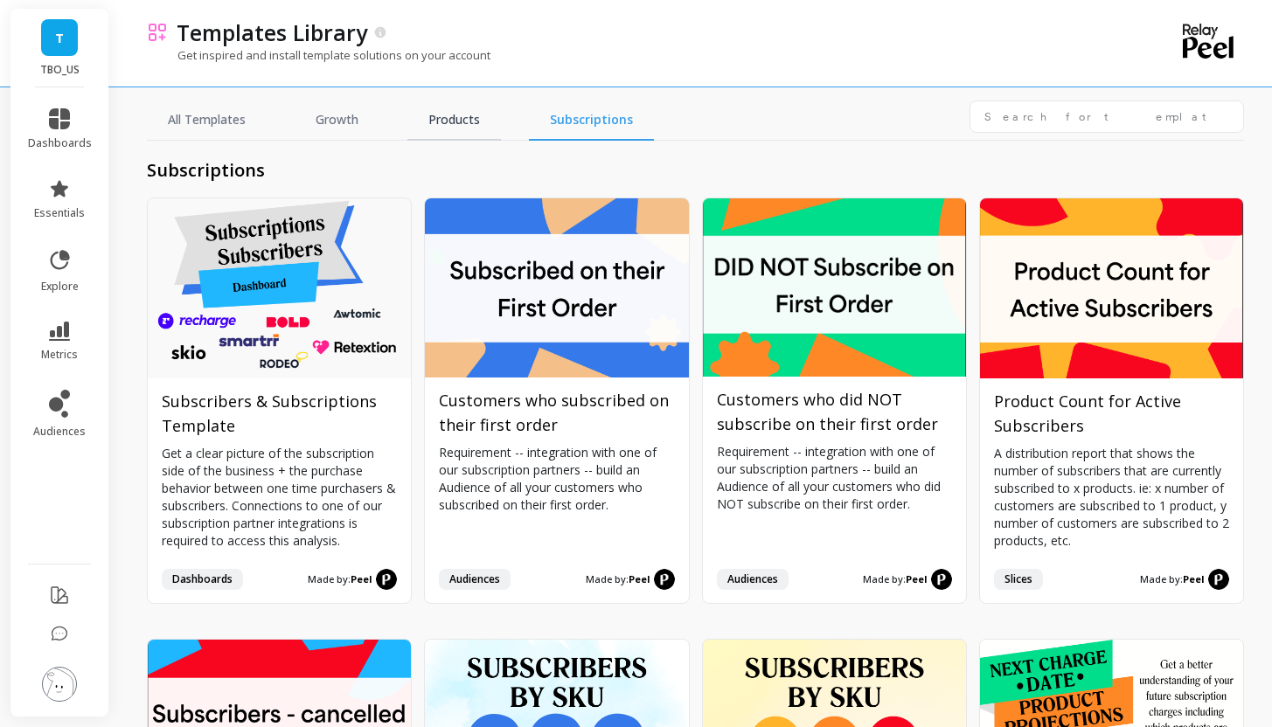
click at [450, 135] on link "Products" at bounding box center [454, 121] width 94 height 40
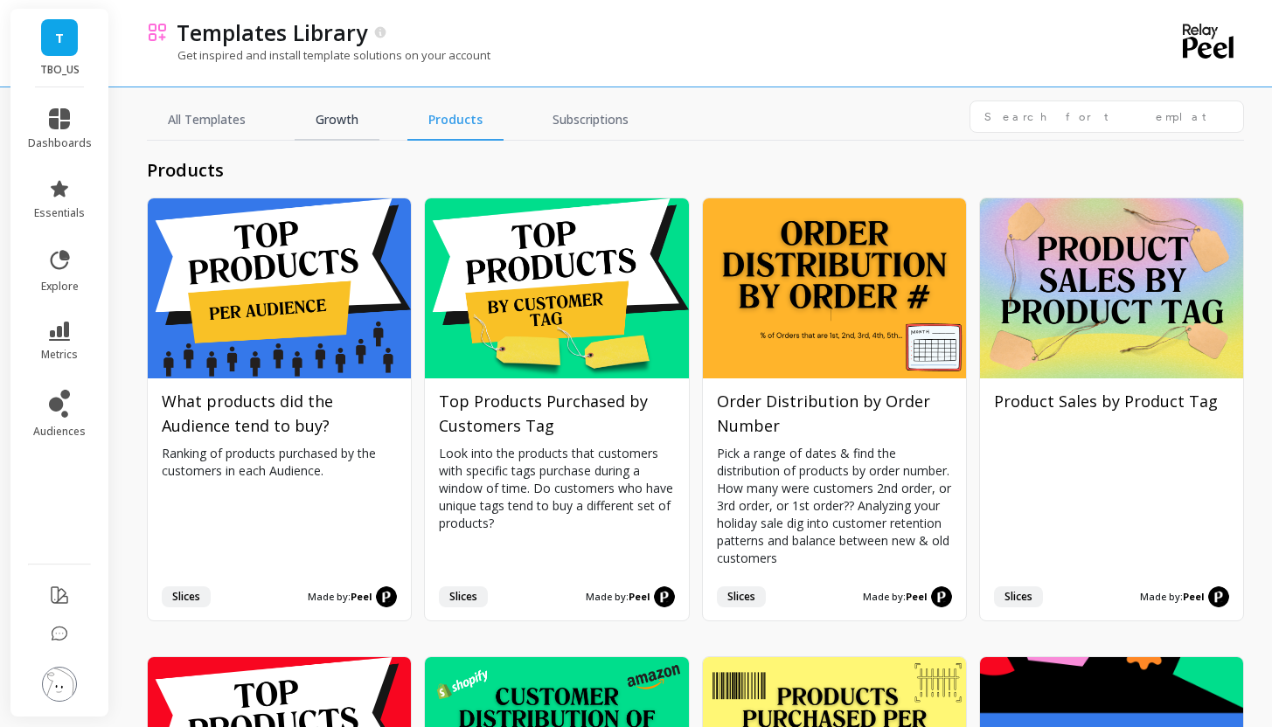
click at [357, 132] on link "Growth" at bounding box center [337, 121] width 85 height 40
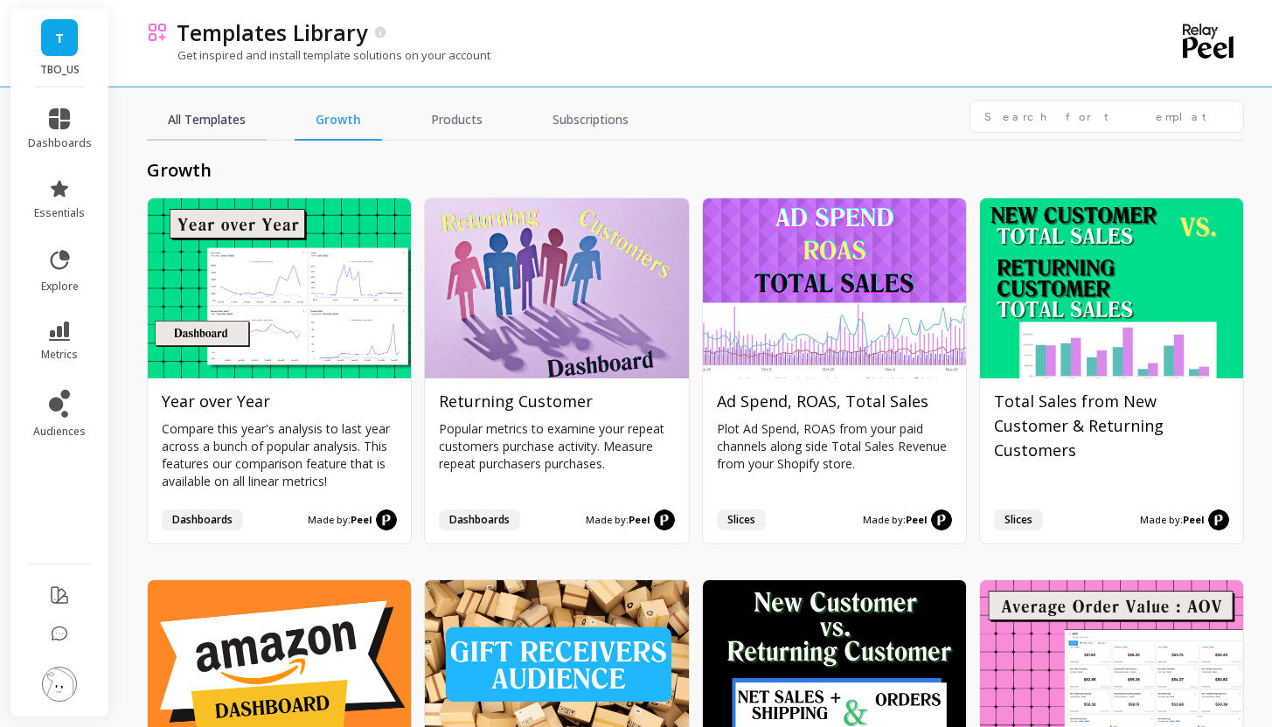
click at [204, 120] on link "All Templates" at bounding box center [207, 121] width 120 height 40
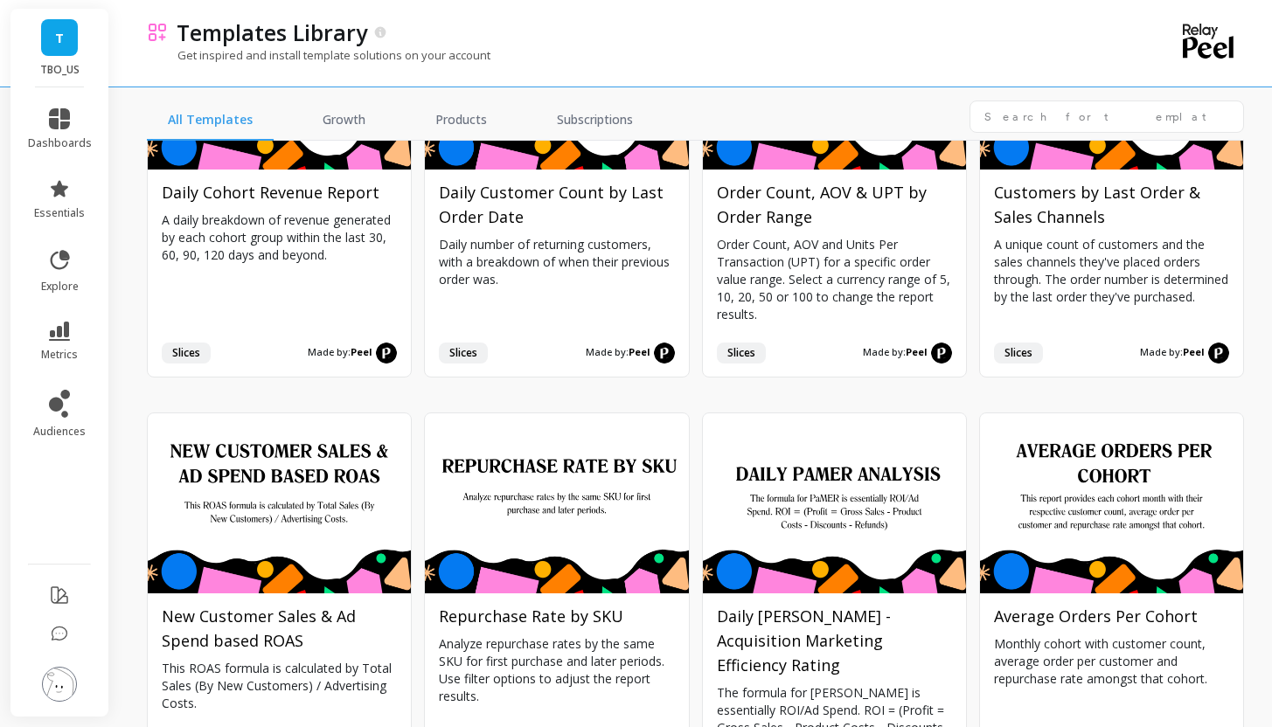
scroll to position [3183, 0]
